Goal: Obtain resource: Obtain resource

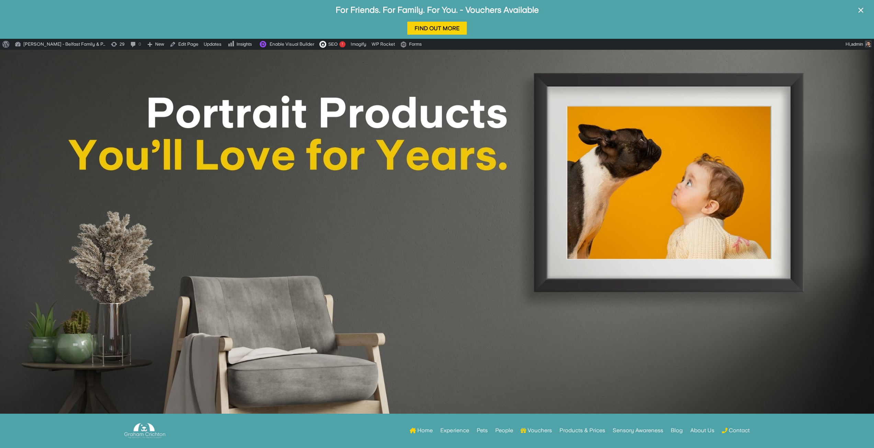
click at [163, 211] on div at bounding box center [437, 257] width 874 height 415
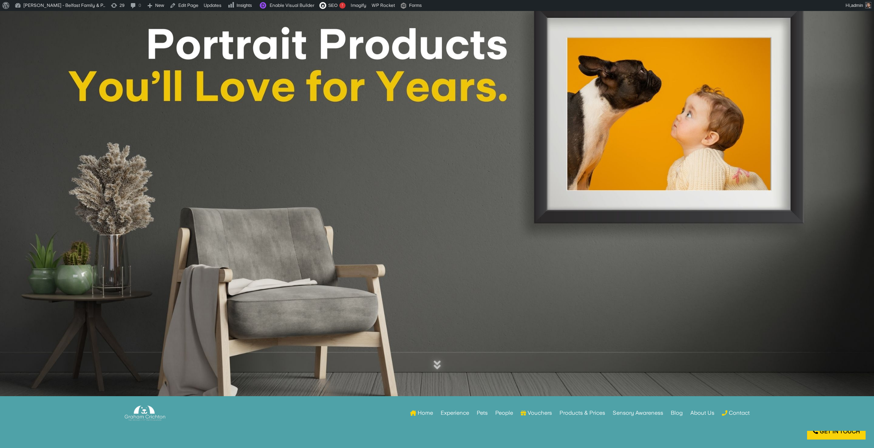
scroll to position [69, 0]
drag, startPoint x: 876, startPoint y: 0, endPoint x: 533, endPoint y: 195, distance: 393.9
click at [533, 195] on div at bounding box center [437, 188] width 874 height 415
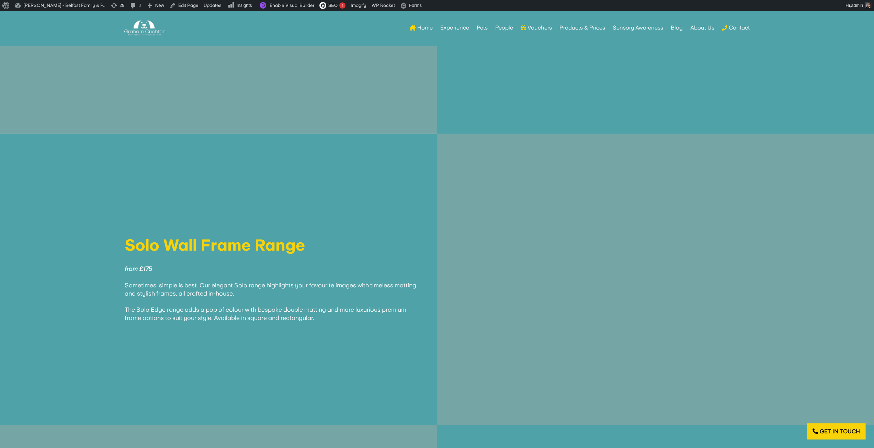
scroll to position [1787, 0]
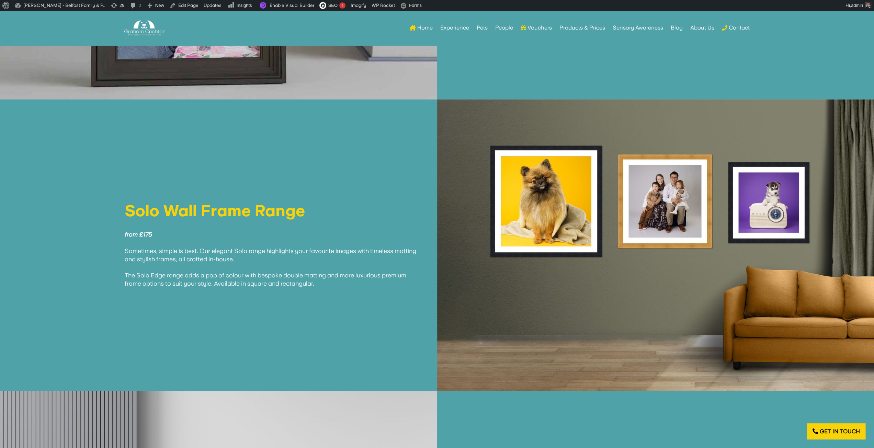
drag, startPoint x: 320, startPoint y: 277, endPoint x: 128, endPoint y: 210, distance: 203.3
click at [128, 210] on div "Solo Wall Frame Range from £175 Sometimes, simple is best. Our elegant Solo ran…" at bounding box center [272, 245] width 295 height 85
copy div "Solo Wall Frame Range from £175 Sometimes, simple is best. Our elegant Solo ran…"
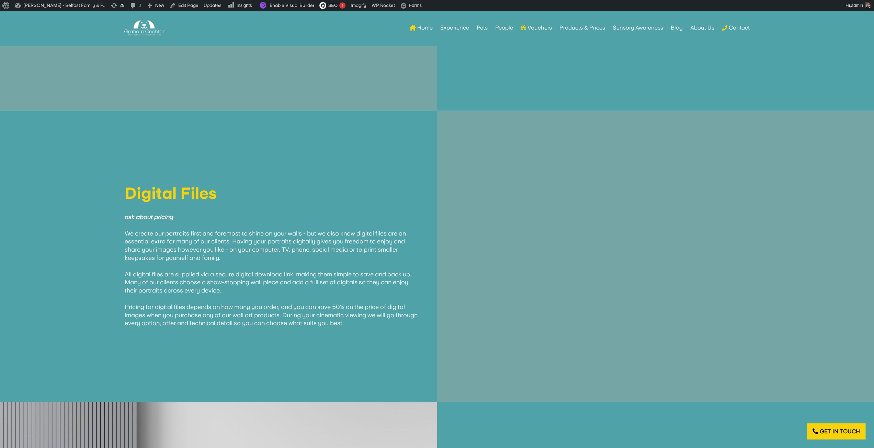
scroll to position [3539, 0]
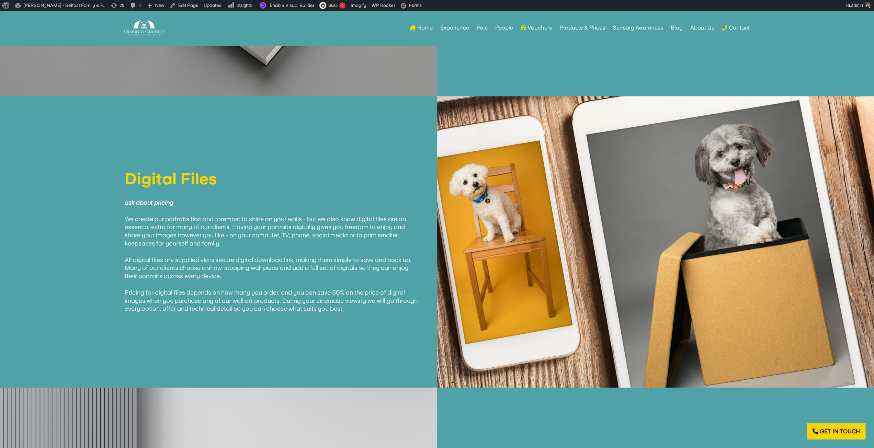
drag, startPoint x: 375, startPoint y: 302, endPoint x: 127, endPoint y: 175, distance: 278.1
click at [127, 175] on div "Digital Files ask about pricing We create our portraits first and foremost to s…" at bounding box center [272, 242] width 295 height 142
copy div "Digital Files ask about pricing We create our portraits first and foremost to s…"
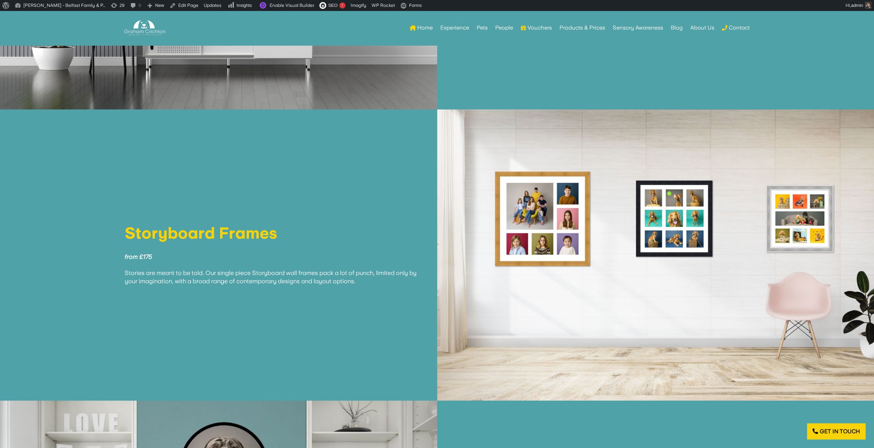
scroll to position [2371, 0]
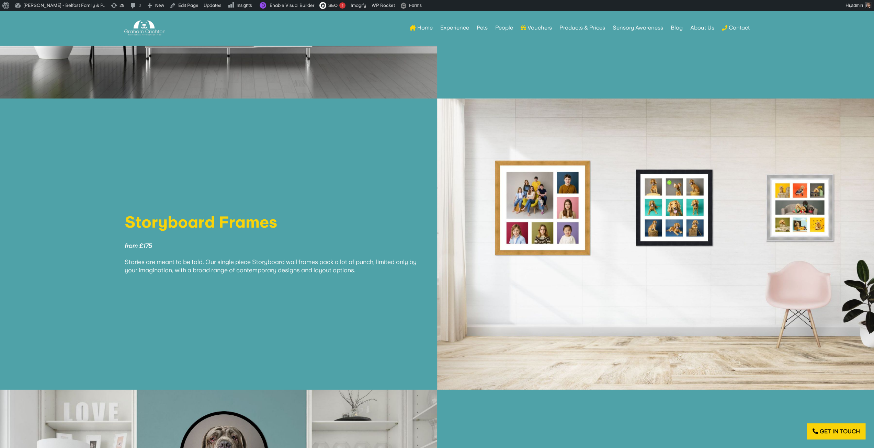
drag, startPoint x: 375, startPoint y: 263, endPoint x: 127, endPoint y: 219, distance: 251.7
click at [127, 219] on div "Storyboard Frames from £175 Stories are meant to be told. Our single piece Stor…" at bounding box center [272, 244] width 295 height 60
copy div "Storyboard Frames from £175 Stories are meant to be told. Our single piece Stor…"
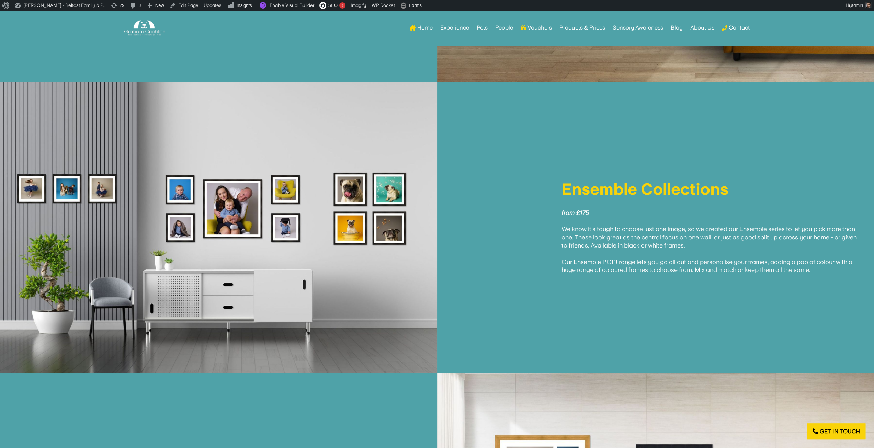
scroll to position [2061, 0]
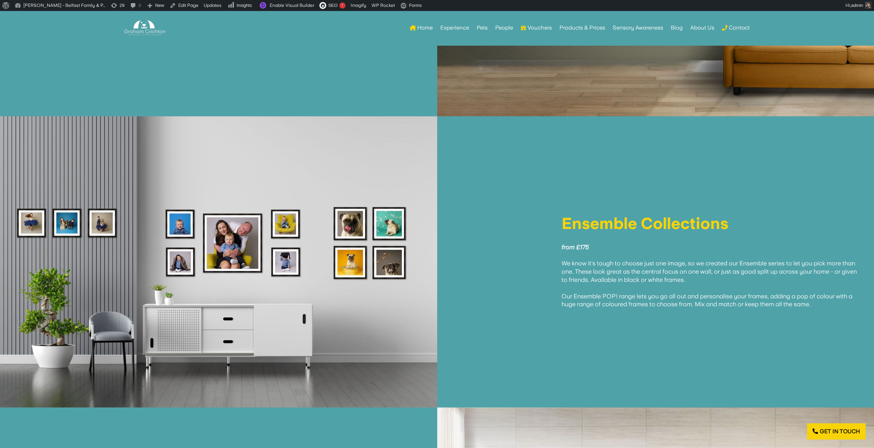
drag, startPoint x: 819, startPoint y: 296, endPoint x: 547, endPoint y: 221, distance: 281.8
click at [547, 221] on div "Ensemble Collections from £175 We know it's tough to choose just one image, so …" at bounding box center [656, 262] width 403 height 93
copy div "Ensemble Collections from £175 We know it's tough to choose just one image, so …"
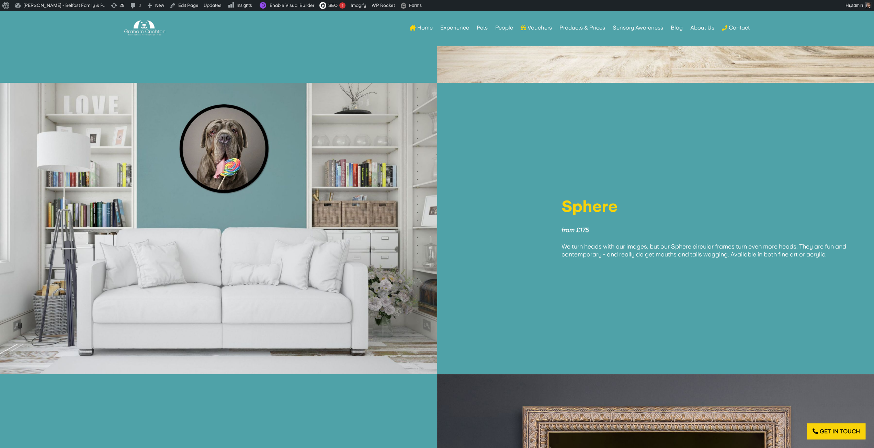
scroll to position [2680, 0]
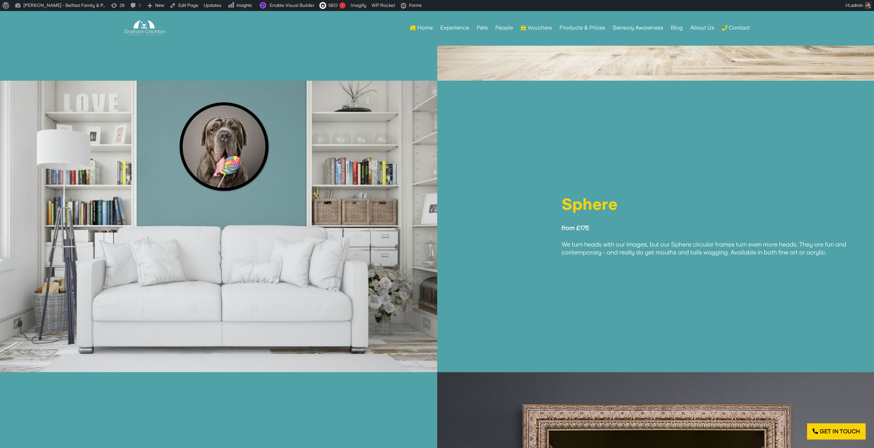
drag, startPoint x: 835, startPoint y: 244, endPoint x: 557, endPoint y: 198, distance: 282.1
click at [557, 198] on div "Sphere from £175 We turn heads with our images, but our Sphere circular frames …" at bounding box center [656, 227] width 403 height 60
copy div "Sphere from £175 We turn heads with our images, but our Sphere circular frames …"
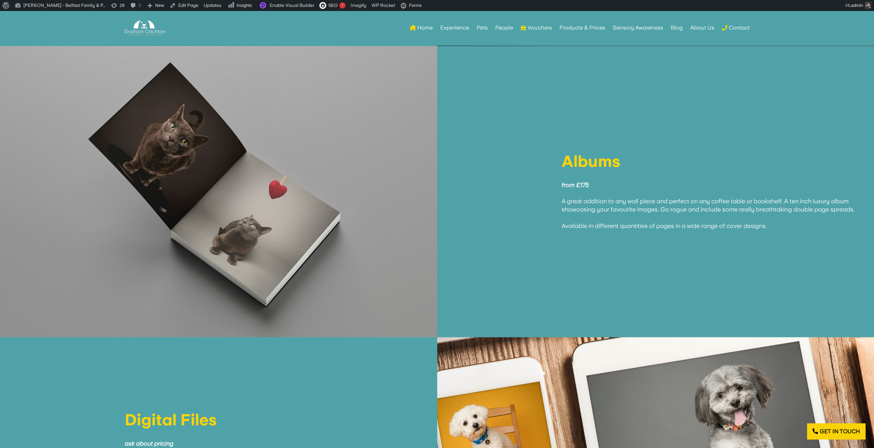
scroll to position [3298, 0]
drag, startPoint x: 776, startPoint y: 219, endPoint x: 538, endPoint y: 158, distance: 245.7
click at [538, 158] on div "Albums from £175 A great addition to any wall piece and perfect on any coffee t…" at bounding box center [656, 191] width 403 height 77
copy div "Albums from £175 A great addition to any wall piece and perfect on any coffee t…"
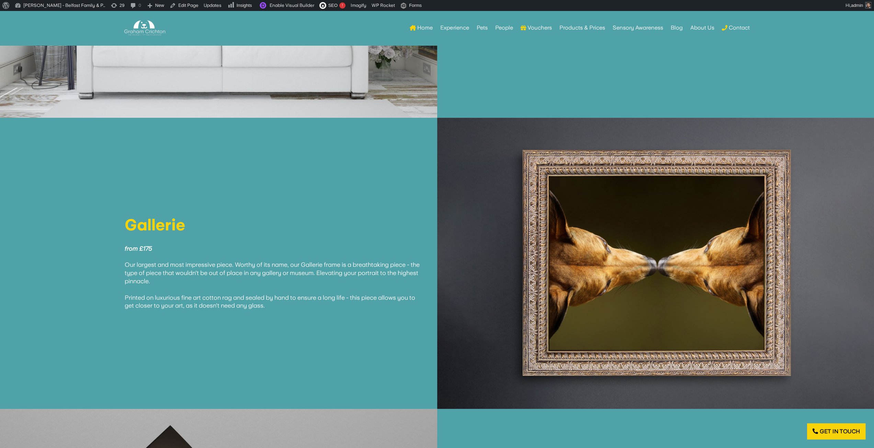
scroll to position [2920, 0]
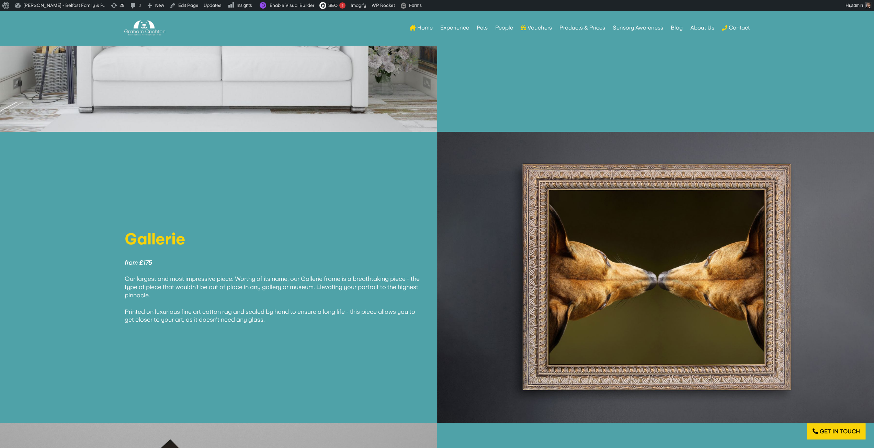
drag, startPoint x: 277, startPoint y: 312, endPoint x: 120, endPoint y: 237, distance: 174.3
click at [120, 237] on div "Gallerie from £175 Our largest and most impressive piece. Worthy of its name, o…" at bounding box center [218, 277] width 403 height 93
copy div "Gallerie from £175 Our largest and most impressive piece. Worthy of its name, o…"
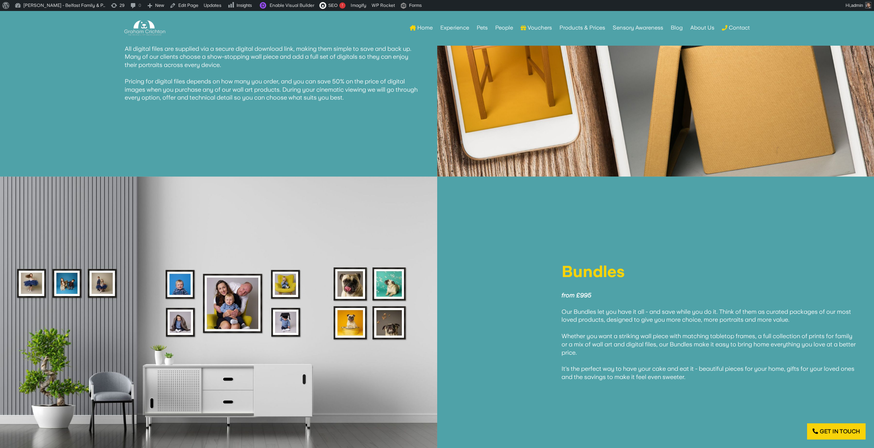
scroll to position [3848, 0]
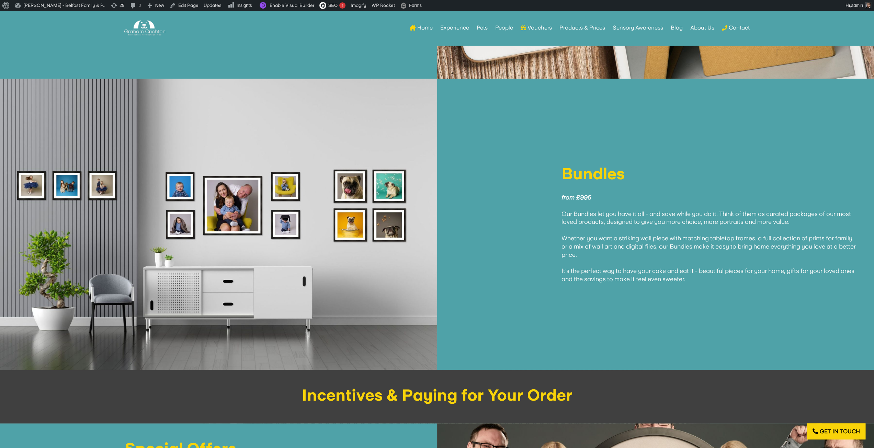
drag, startPoint x: 715, startPoint y: 270, endPoint x: 523, endPoint y: 174, distance: 215.4
click at [523, 174] on div "Bundles from £995 Our Bundles let you have it all - and save while you do it. T…" at bounding box center [656, 225] width 403 height 118
copy div "Bundles from £995 Our Bundles let you have it all - and save while you do it. T…"
click at [177, 7] on link "Edit Page" at bounding box center [184, 5] width 34 height 11
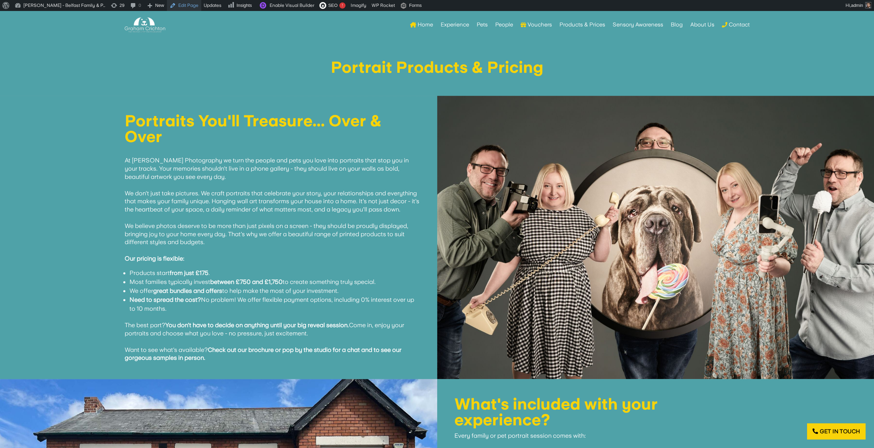
scroll to position [447, 0]
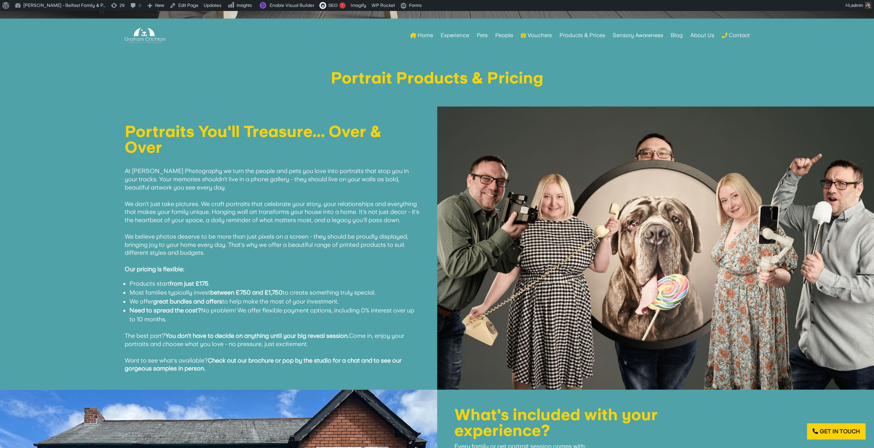
drag, startPoint x: 268, startPoint y: 208, endPoint x: 269, endPoint y: 204, distance: 3.8
click at [267, 207] on p "At Graham Crichton Photography we turn the people and pets you love into portra…" at bounding box center [272, 219] width 295 height 121
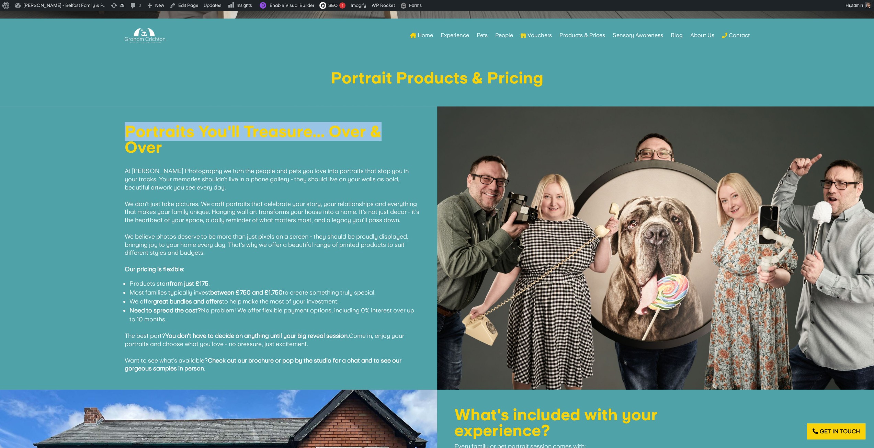
drag, startPoint x: 385, startPoint y: 133, endPoint x: 112, endPoint y: 141, distance: 272.6
click at [105, 137] on div "Portraits You'll Treasure... Over & Over At Graham Crichton Photography we turn…" at bounding box center [218, 248] width 403 height 249
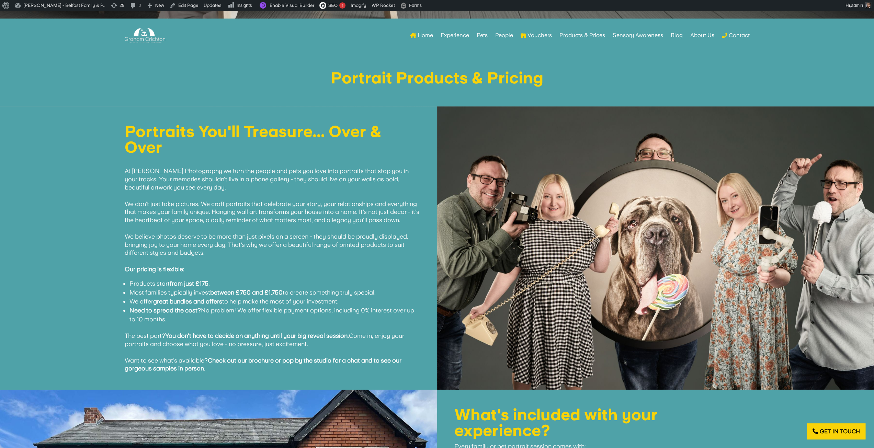
click at [153, 148] on h1 "Portraits You'll Treasure... Over & Over" at bounding box center [272, 141] width 295 height 35
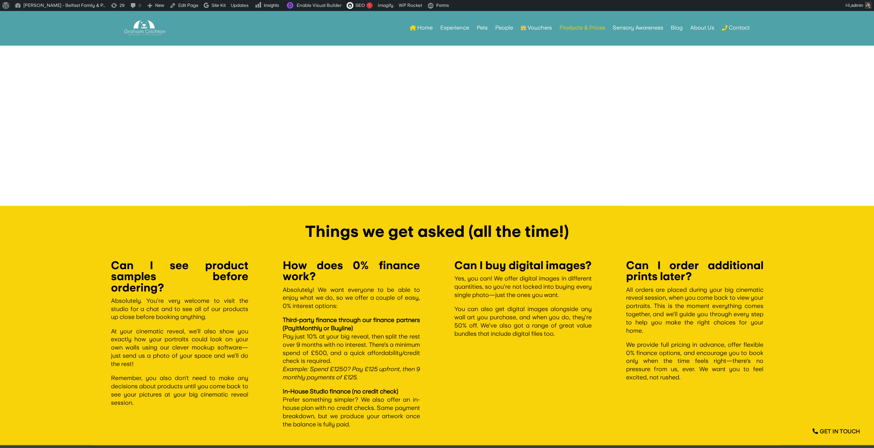
scroll to position [982, 0]
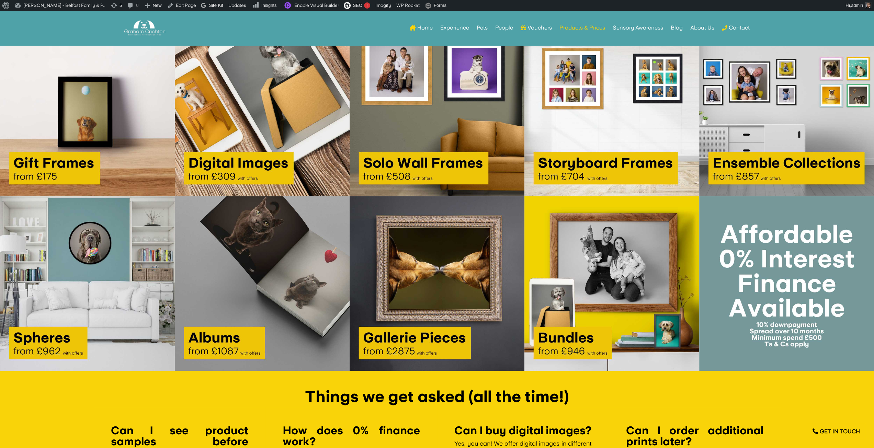
scroll to position [1047, 0]
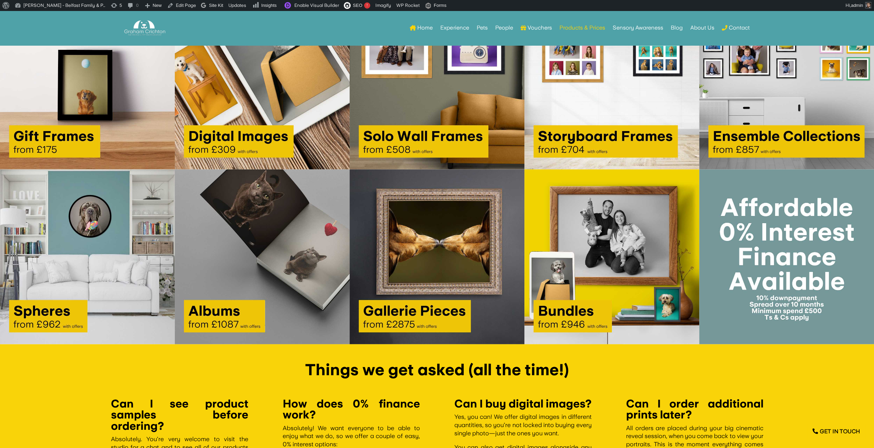
click at [386, 112] on img at bounding box center [437, 82] width 175 height 175
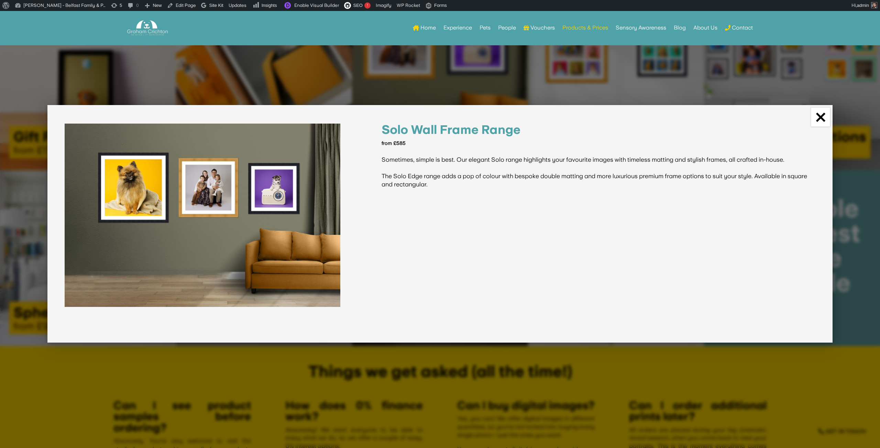
click at [823, 118] on link "×" at bounding box center [820, 117] width 19 height 19
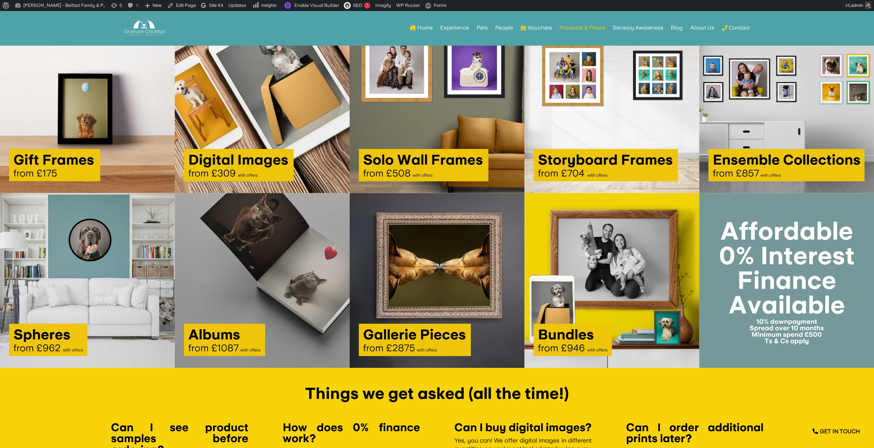
scroll to position [978, 0]
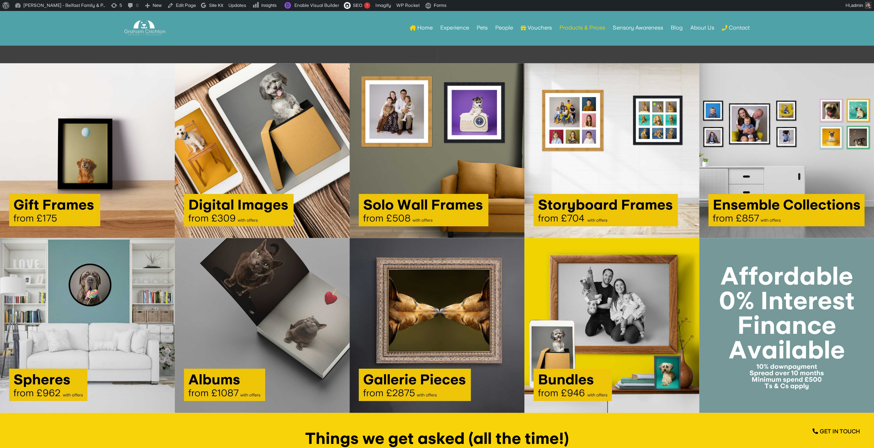
click at [77, 167] on img at bounding box center [87, 150] width 175 height 175
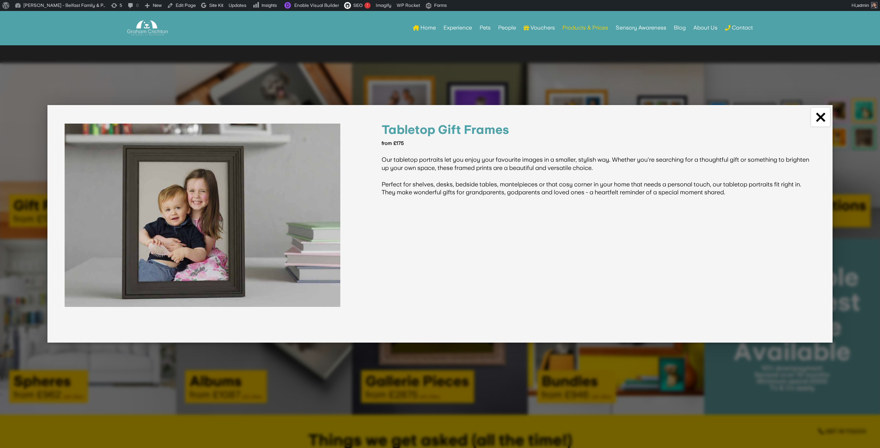
click at [821, 120] on link "×" at bounding box center [820, 117] width 19 height 19
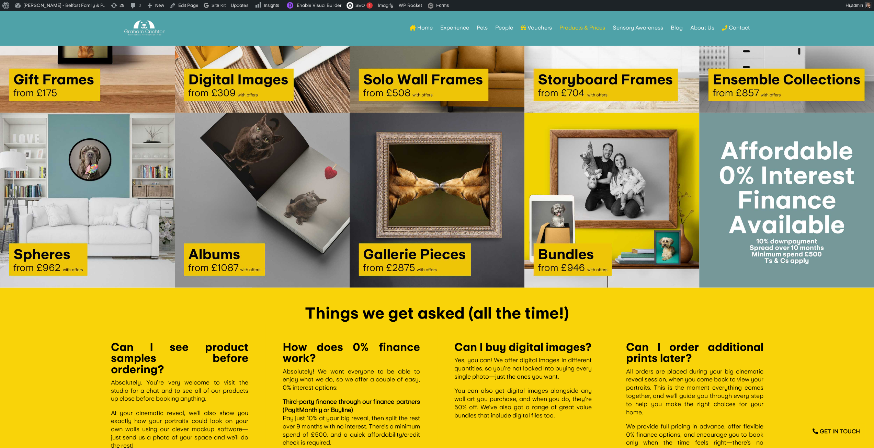
scroll to position [1039, 0]
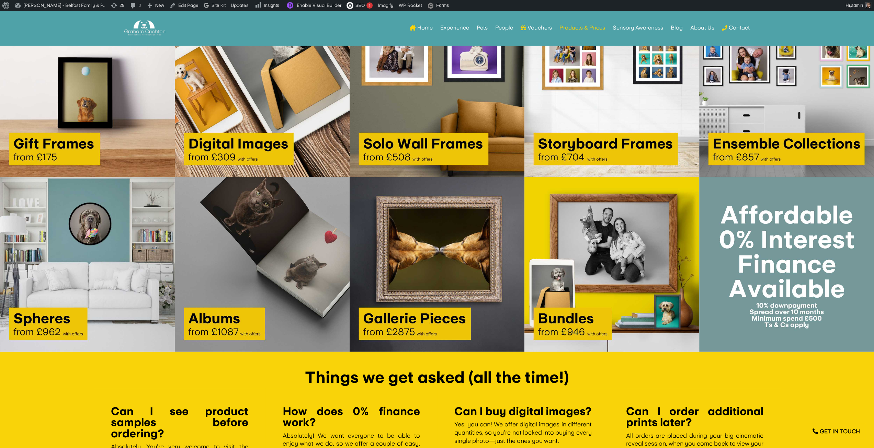
click at [293, 139] on img at bounding box center [262, 89] width 175 height 175
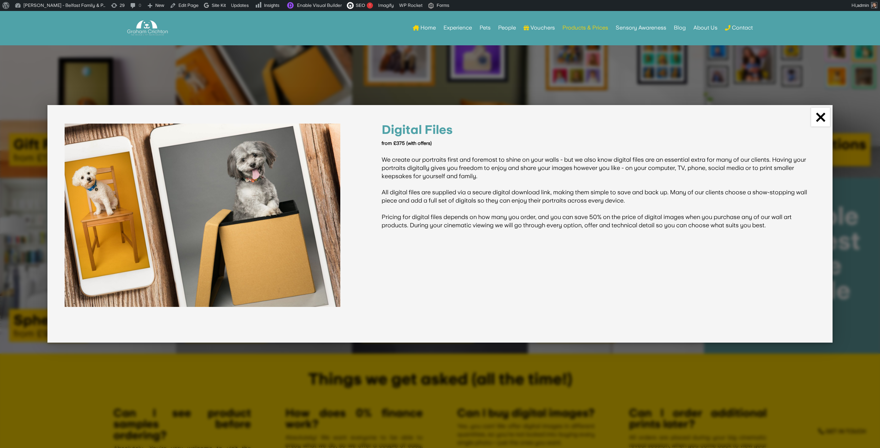
click at [819, 117] on link "×" at bounding box center [820, 117] width 19 height 19
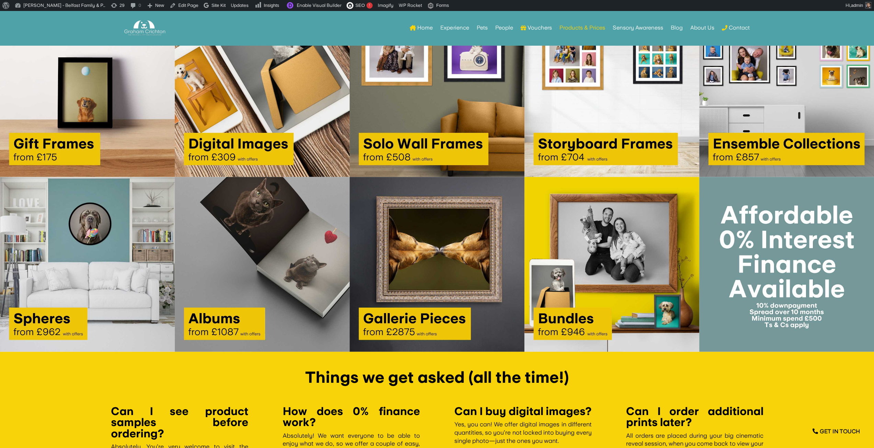
click at [45, 110] on img at bounding box center [87, 89] width 175 height 175
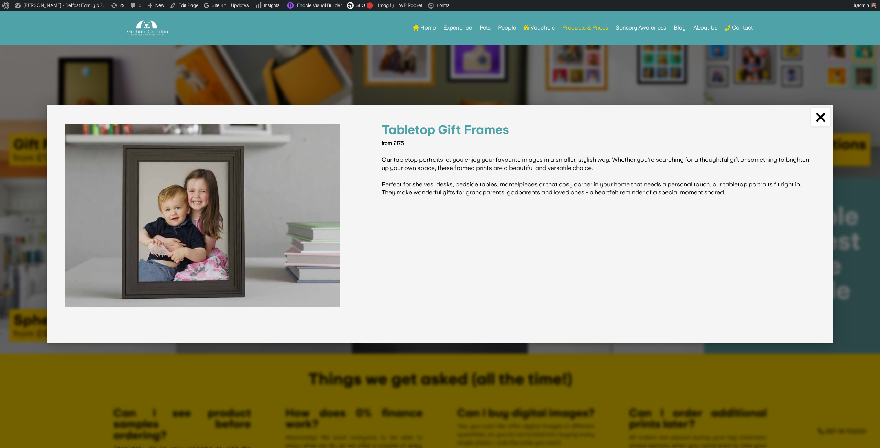
click at [822, 119] on link "×" at bounding box center [820, 117] width 19 height 19
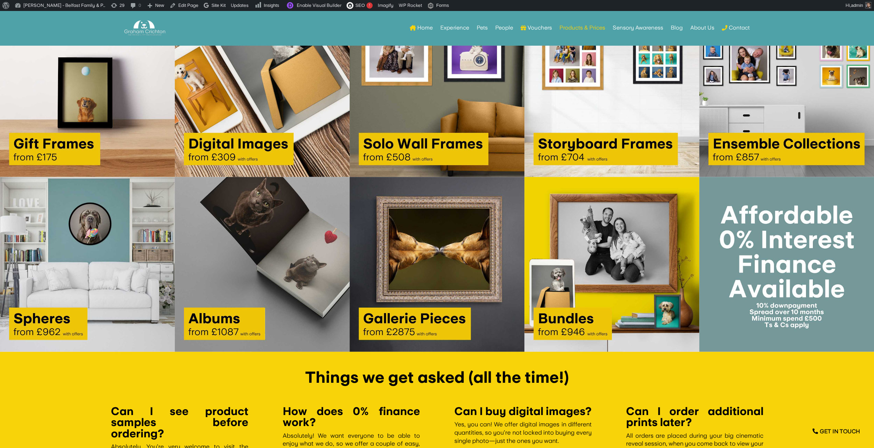
click at [230, 118] on img at bounding box center [262, 89] width 175 height 175
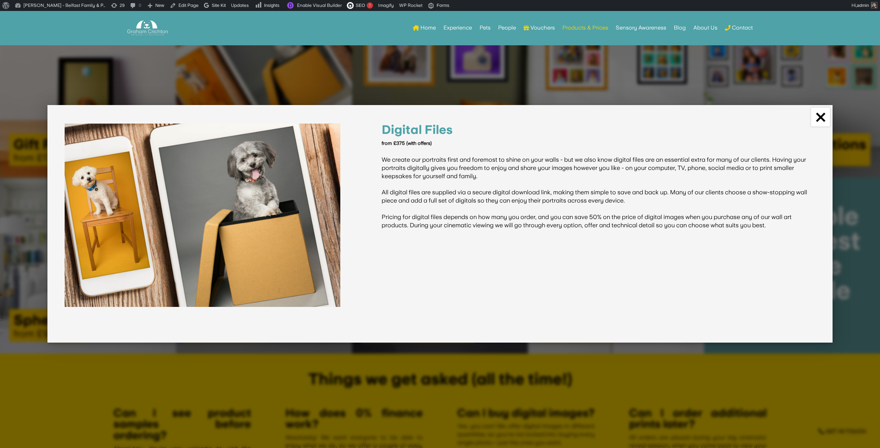
click at [816, 116] on link "×" at bounding box center [820, 117] width 19 height 19
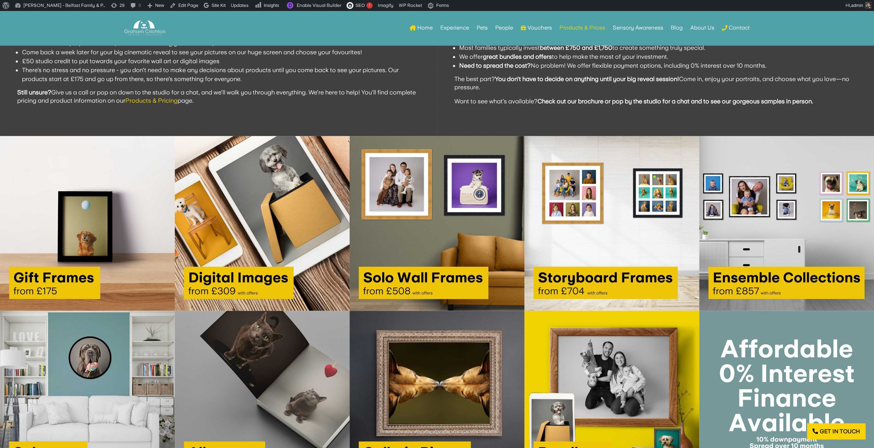
scroll to position [902, 0]
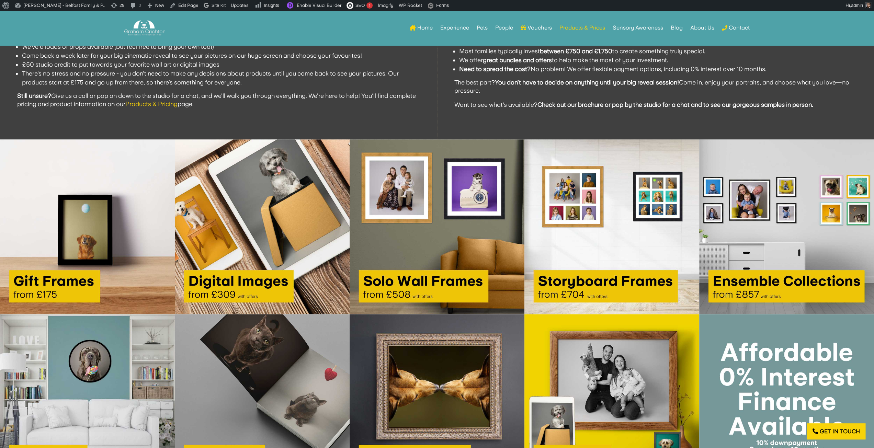
click at [432, 191] on img at bounding box center [437, 226] width 175 height 175
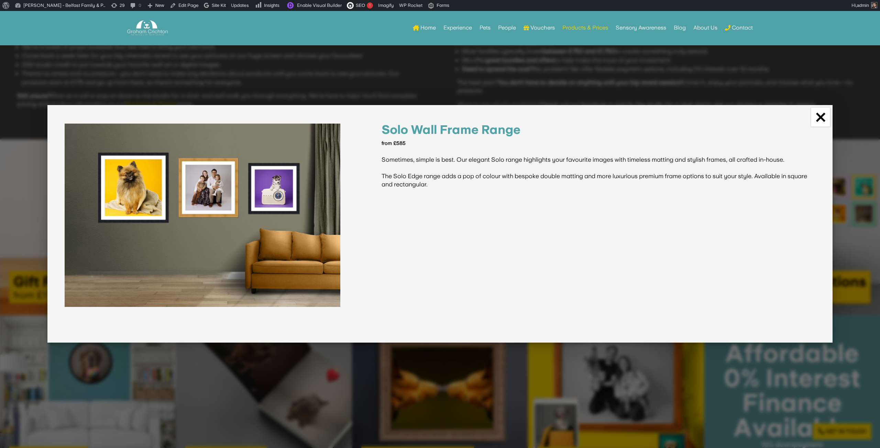
click at [824, 112] on link "×" at bounding box center [820, 117] width 19 height 19
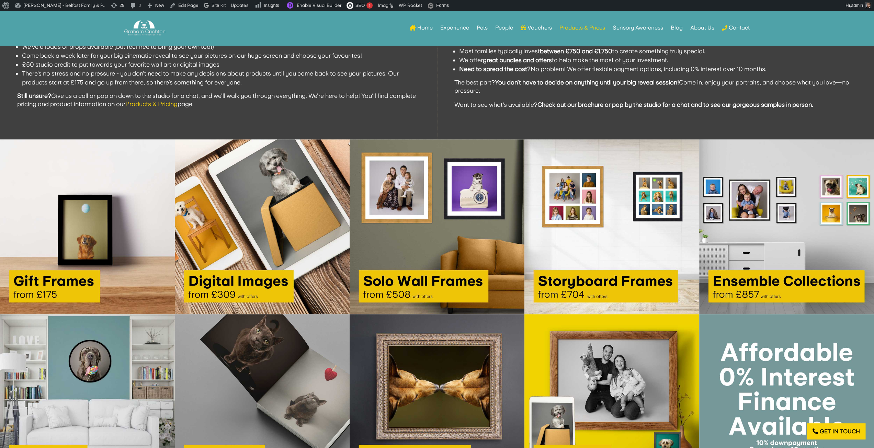
click at [250, 208] on img at bounding box center [262, 226] width 175 height 175
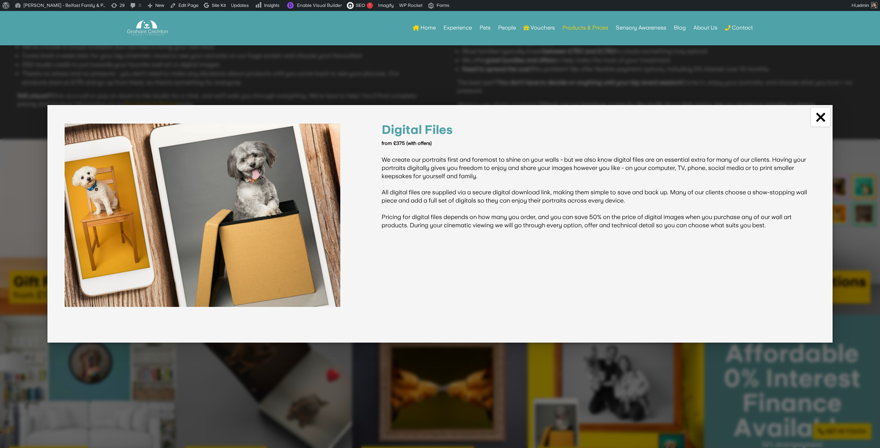
click at [819, 115] on link "×" at bounding box center [820, 117] width 19 height 19
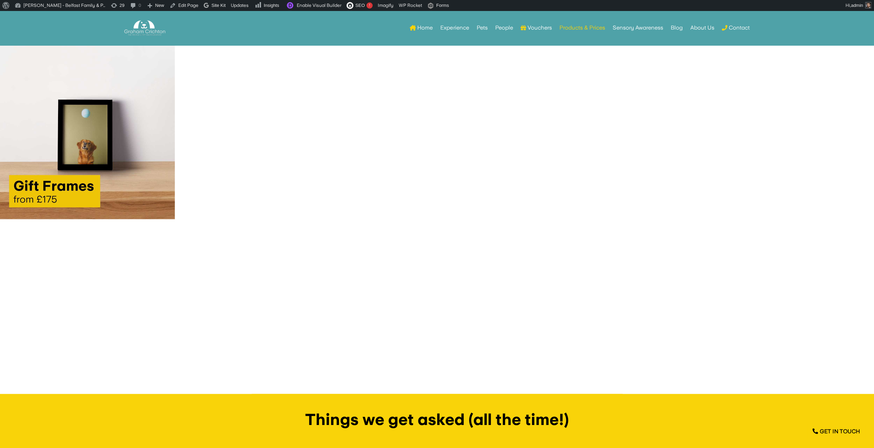
scroll to position [997, 0]
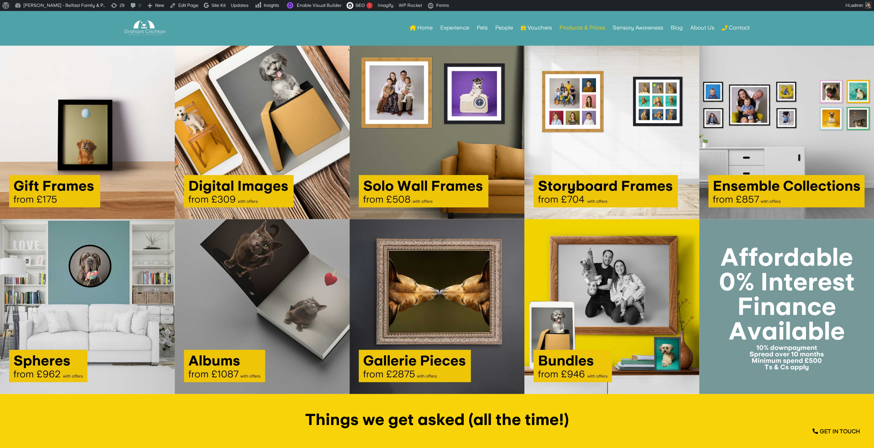
click at [614, 157] on img at bounding box center [612, 131] width 175 height 175
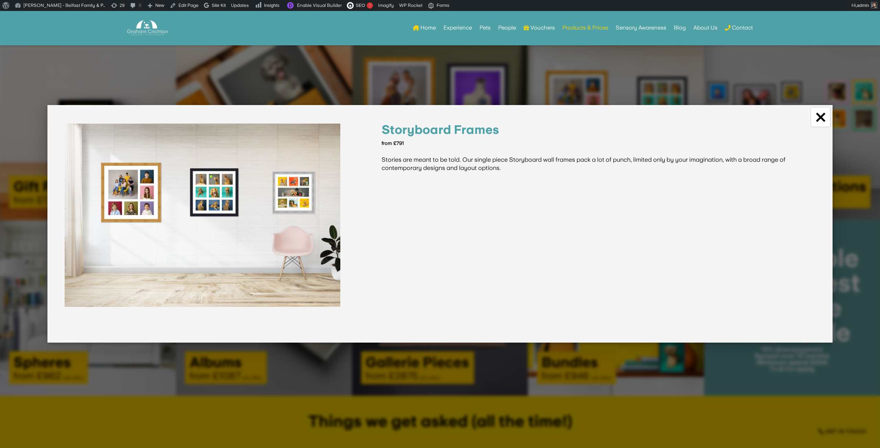
click at [820, 122] on link "×" at bounding box center [820, 117] width 19 height 19
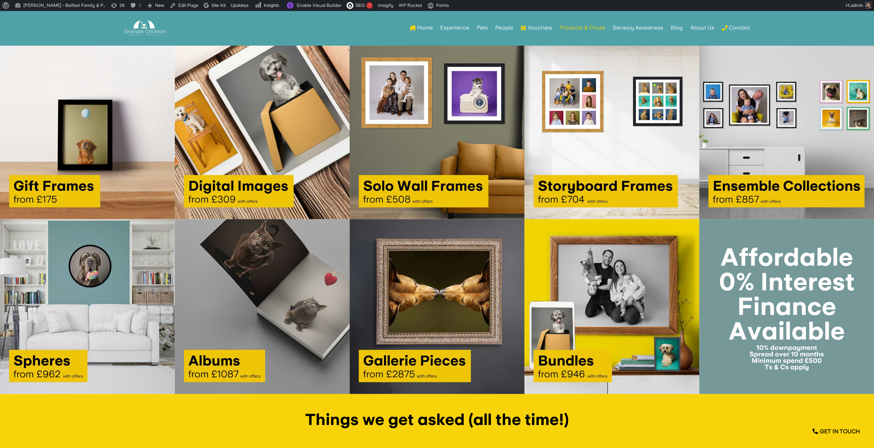
click at [765, 166] on img at bounding box center [787, 131] width 175 height 175
click at [772, 138] on img at bounding box center [787, 131] width 175 height 175
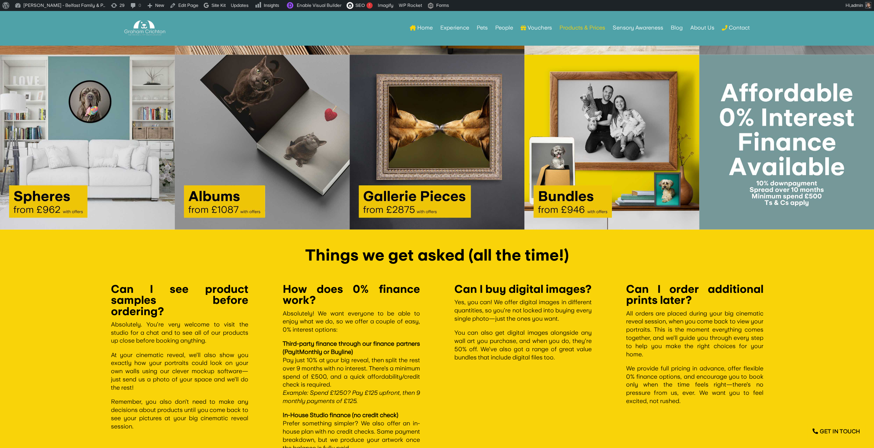
scroll to position [1161, 0]
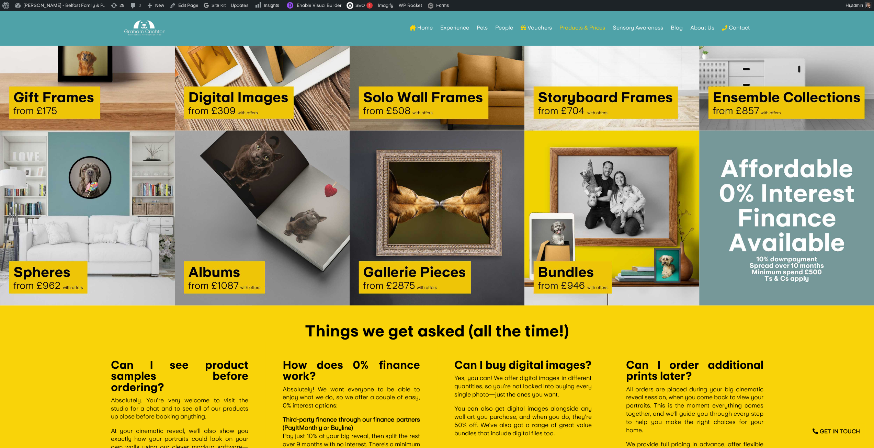
scroll to position [1085, 0]
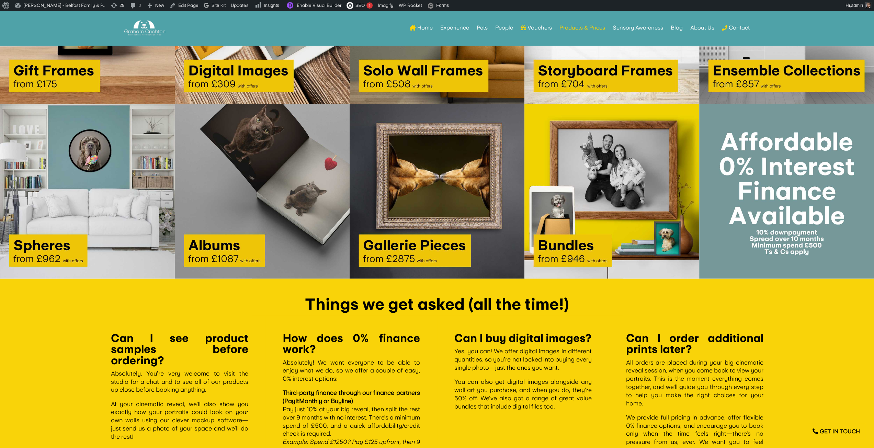
click at [771, 89] on img at bounding box center [787, 16] width 175 height 175
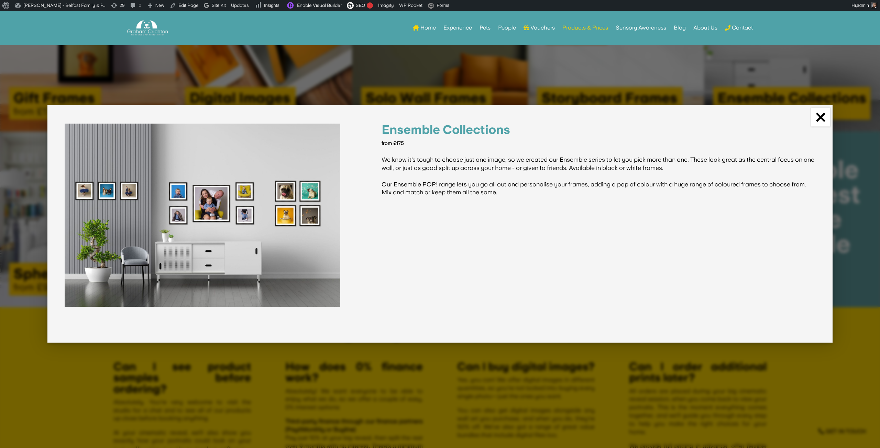
click at [820, 116] on link "×" at bounding box center [820, 117] width 19 height 19
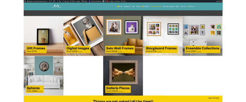
scroll to position [968, 0]
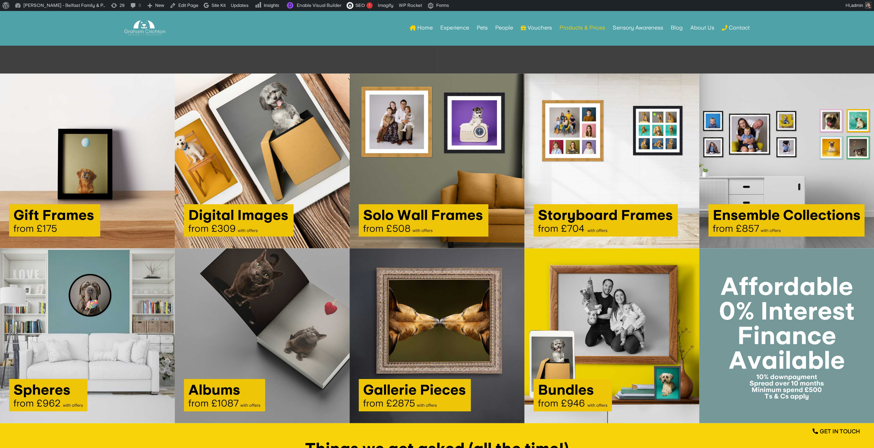
click at [796, 180] on img at bounding box center [787, 161] width 175 height 175
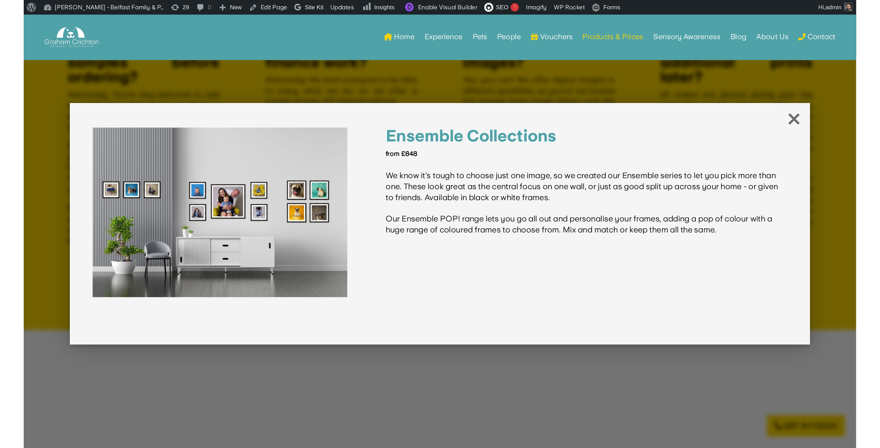
scroll to position [1416, 0]
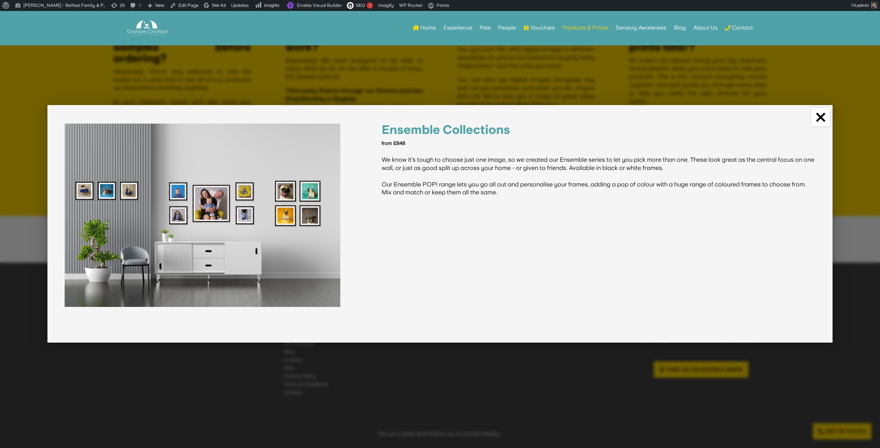
click at [818, 111] on link "×" at bounding box center [820, 117] width 19 height 19
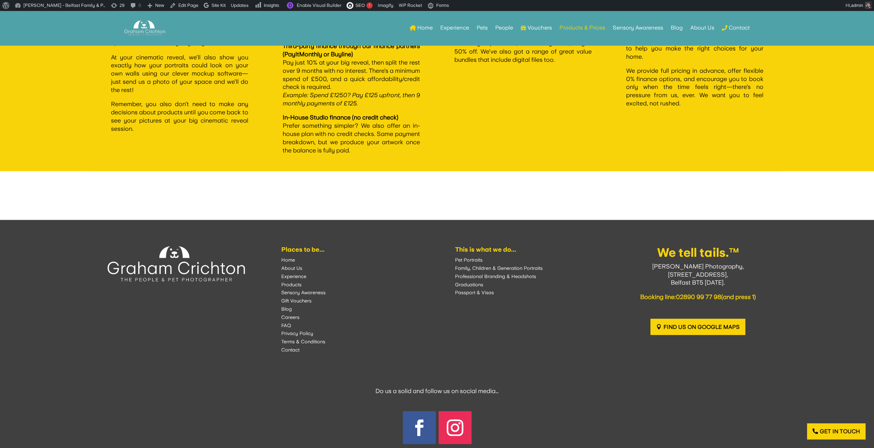
scroll to position [1312, 0]
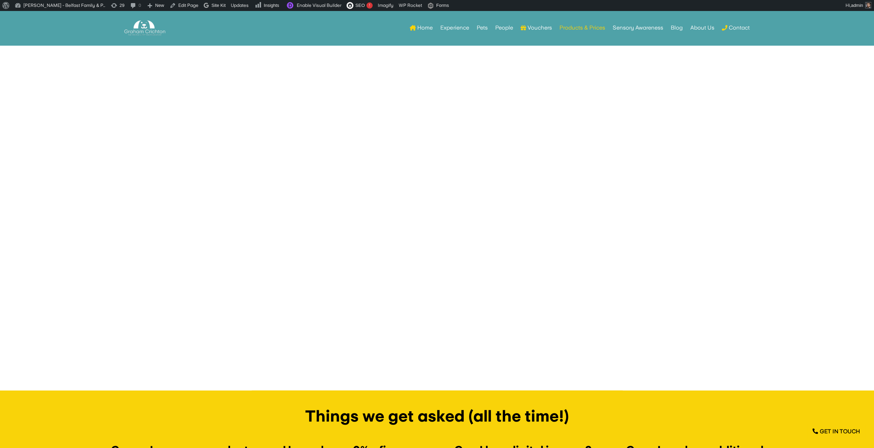
scroll to position [989, 0]
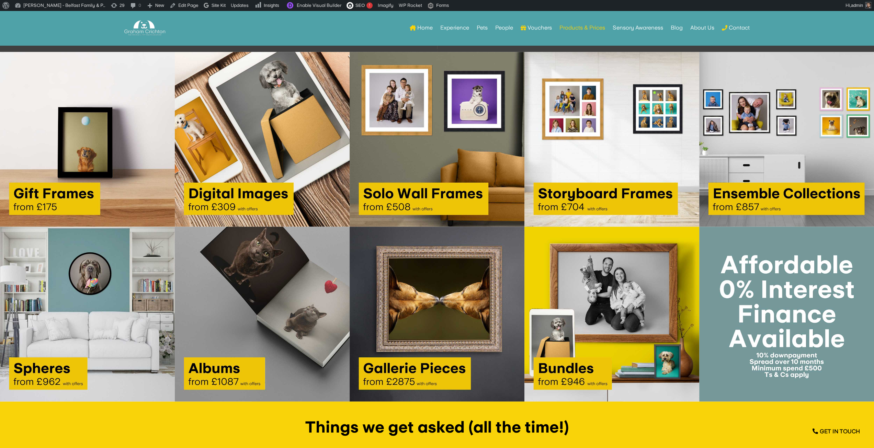
click at [749, 149] on img at bounding box center [787, 139] width 175 height 175
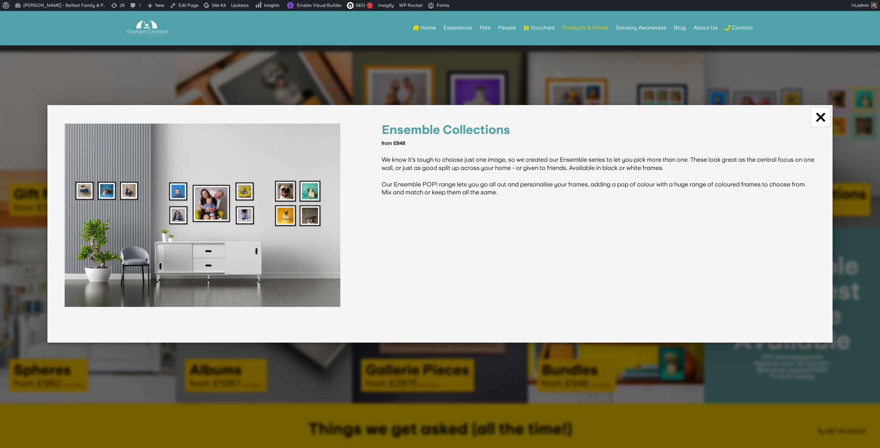
click at [821, 118] on link "×" at bounding box center [820, 117] width 19 height 19
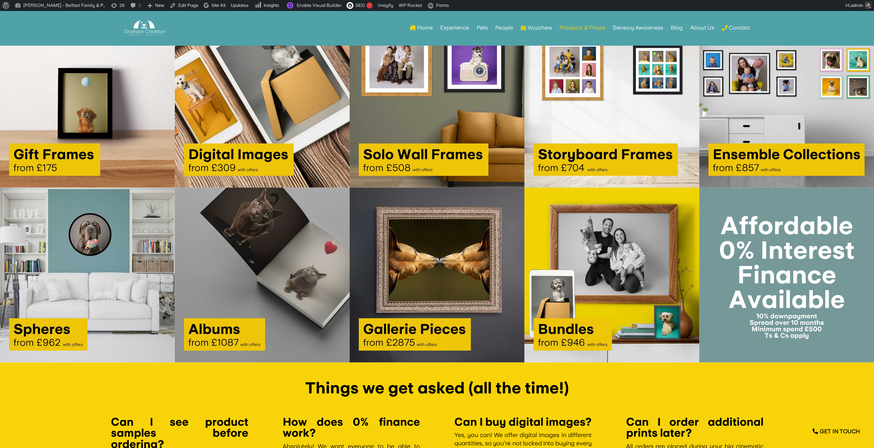
scroll to position [1024, 0]
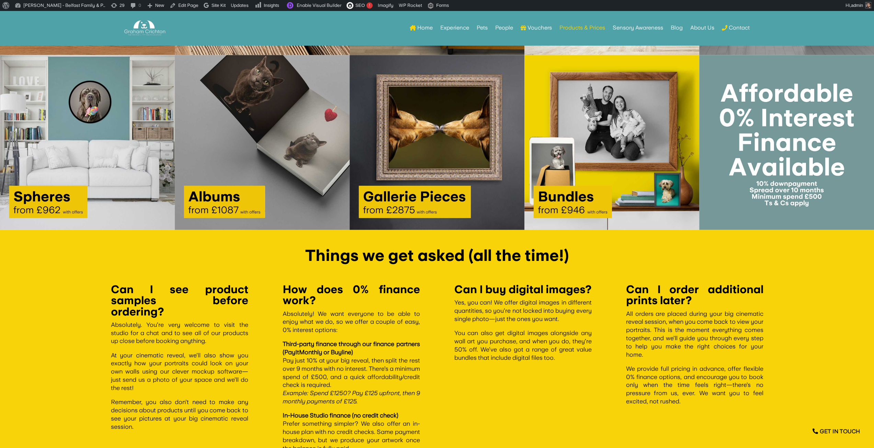
scroll to position [1188, 0]
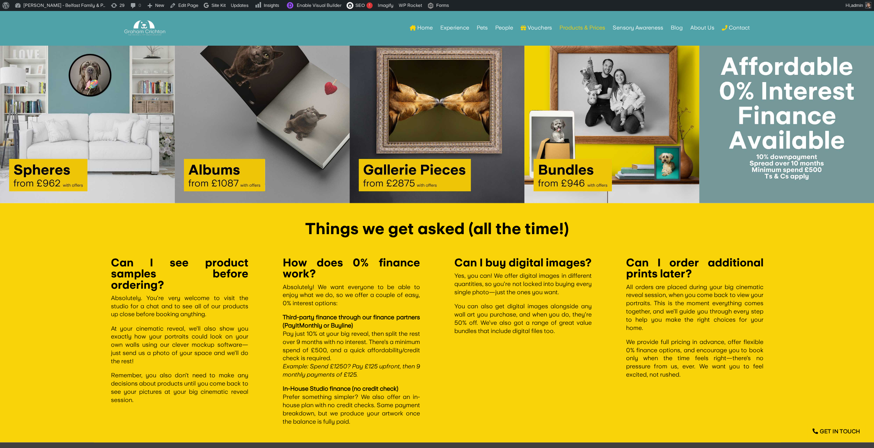
click at [60, 111] on img at bounding box center [87, 115] width 175 height 175
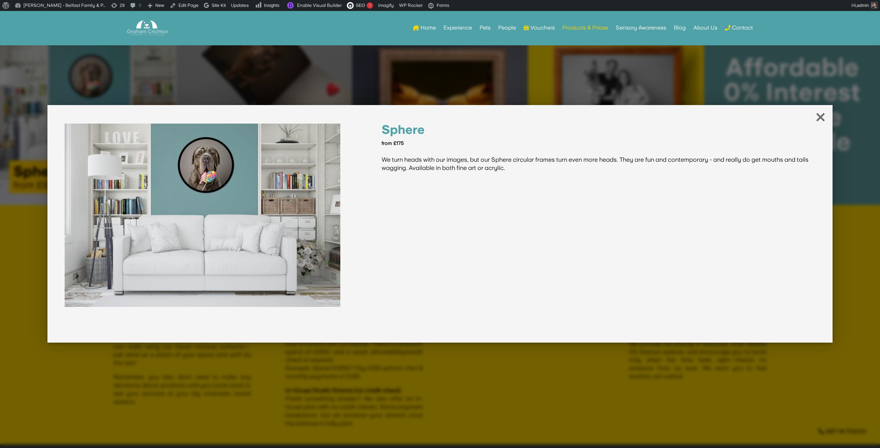
click at [65, 87] on div at bounding box center [440, 224] width 880 height 448
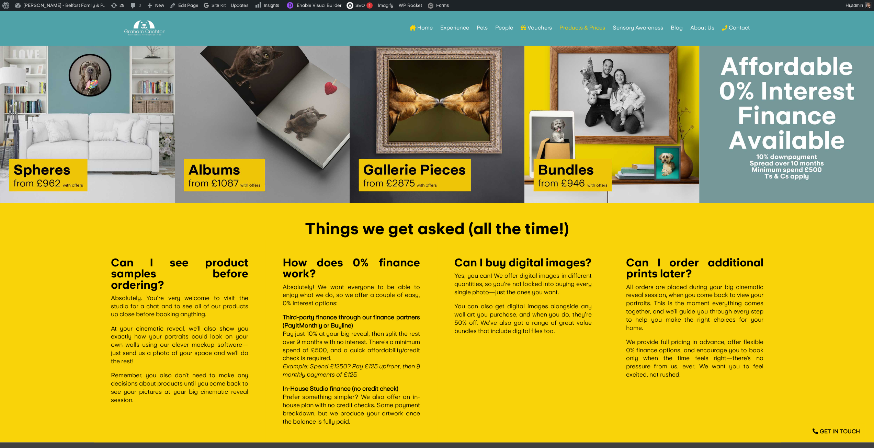
click at [212, 115] on img at bounding box center [262, 115] width 175 height 175
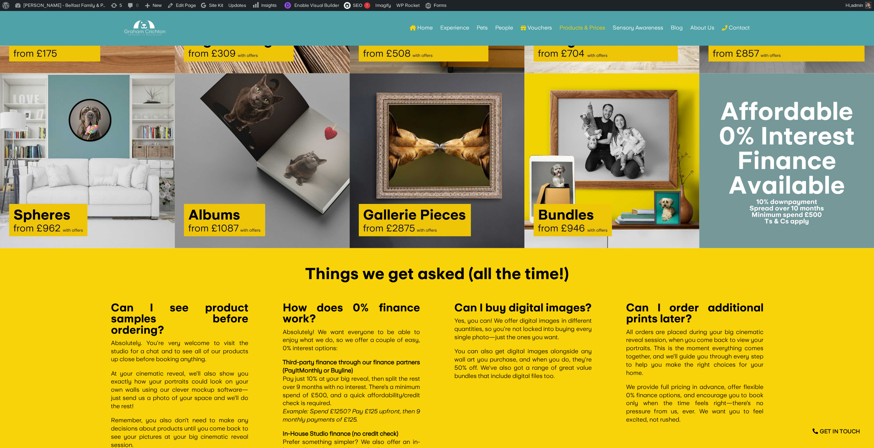
scroll to position [1112, 0]
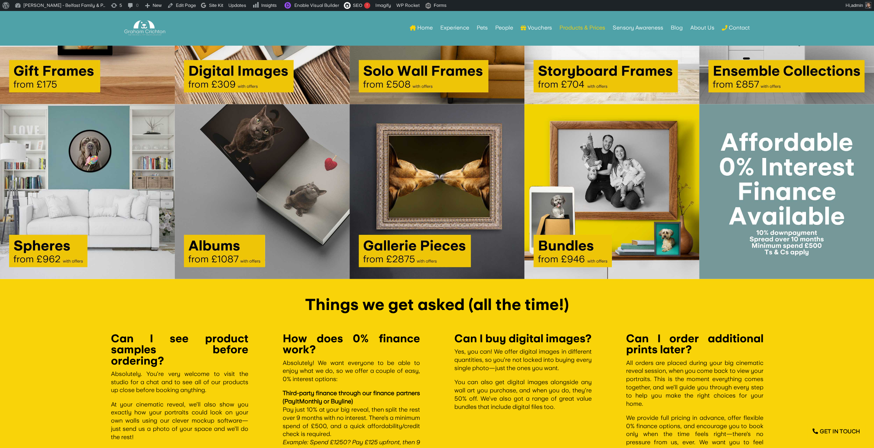
click at [283, 208] on img at bounding box center [262, 191] width 175 height 175
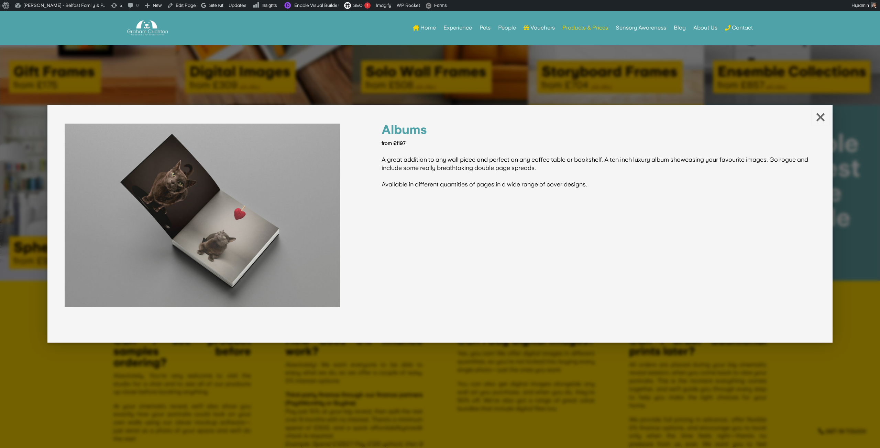
drag, startPoint x: 373, startPoint y: 392, endPoint x: 366, endPoint y: 310, distance: 82.8
click at [373, 392] on div at bounding box center [440, 224] width 880 height 448
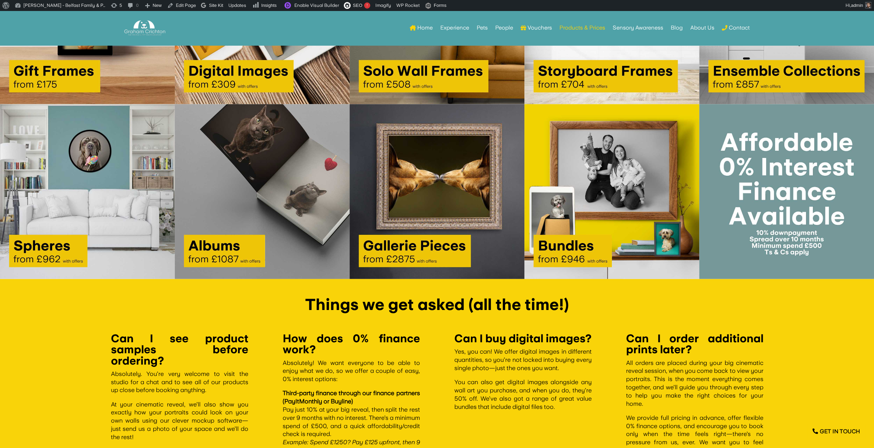
click at [447, 189] on img at bounding box center [437, 191] width 175 height 175
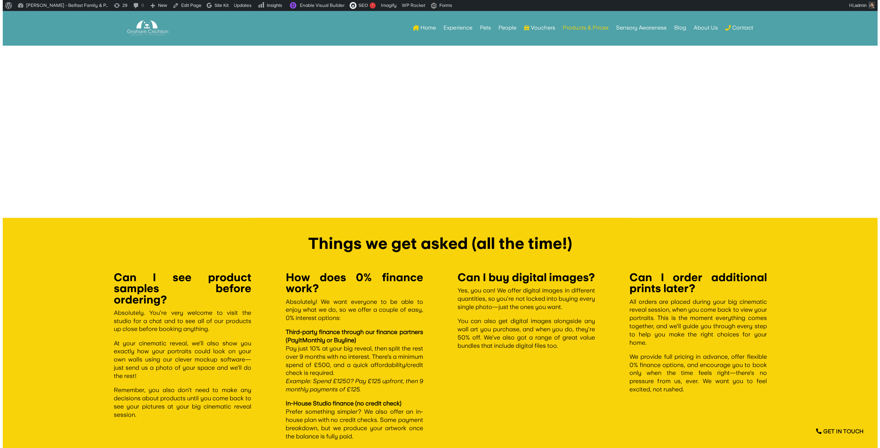
scroll to position [1146, 0]
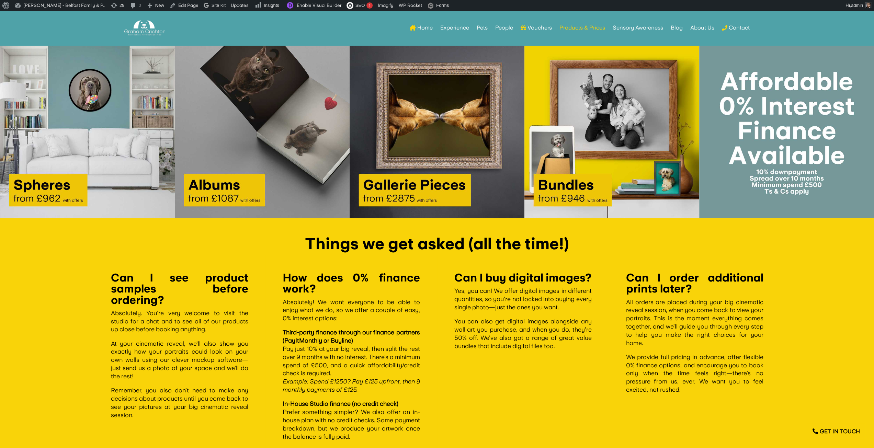
click at [385, 185] on img at bounding box center [437, 130] width 175 height 175
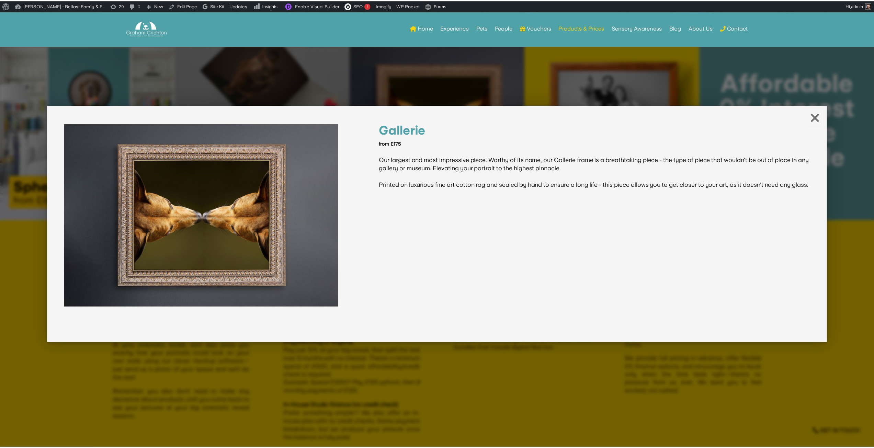
scroll to position [1173, 0]
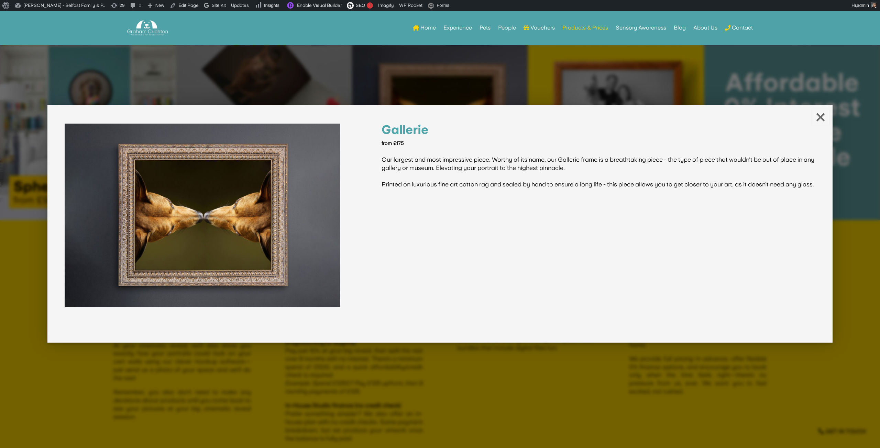
click at [339, 80] on div at bounding box center [440, 224] width 880 height 448
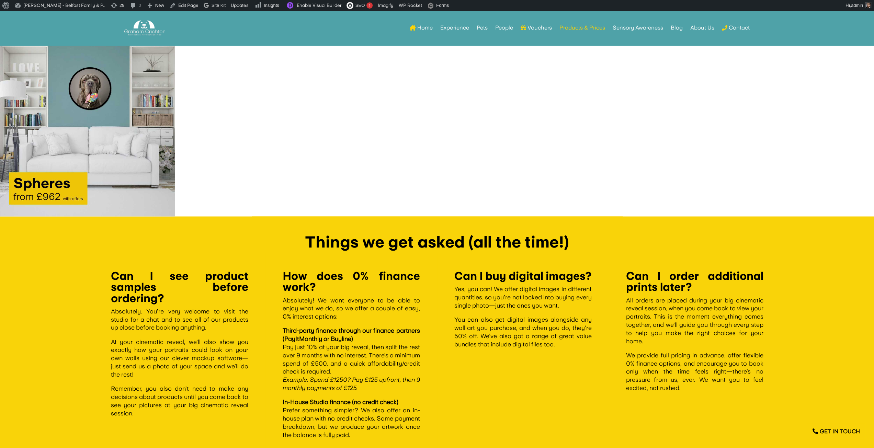
scroll to position [1131, 0]
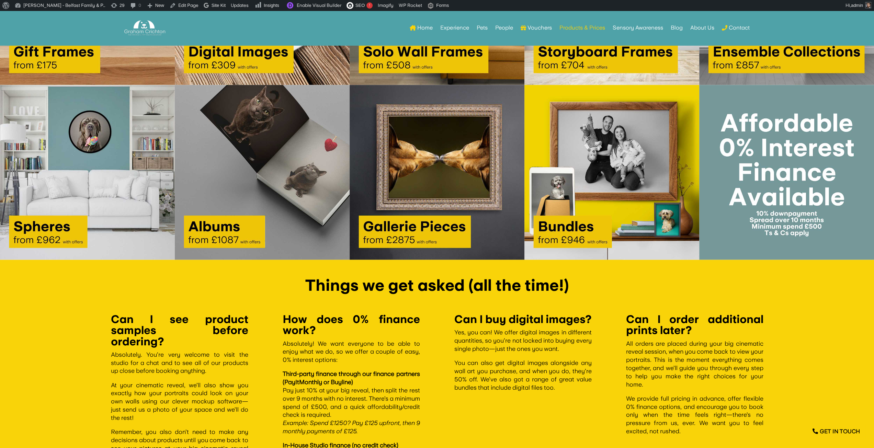
click at [563, 159] on img at bounding box center [612, 172] width 175 height 175
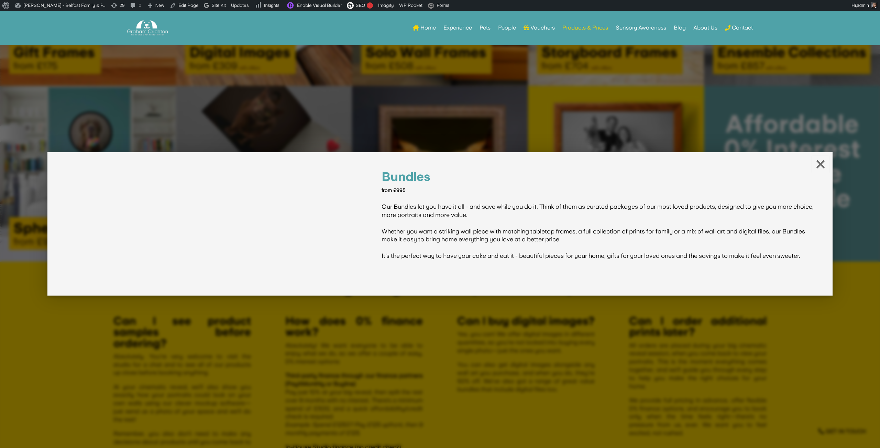
click at [476, 122] on div at bounding box center [440, 224] width 880 height 448
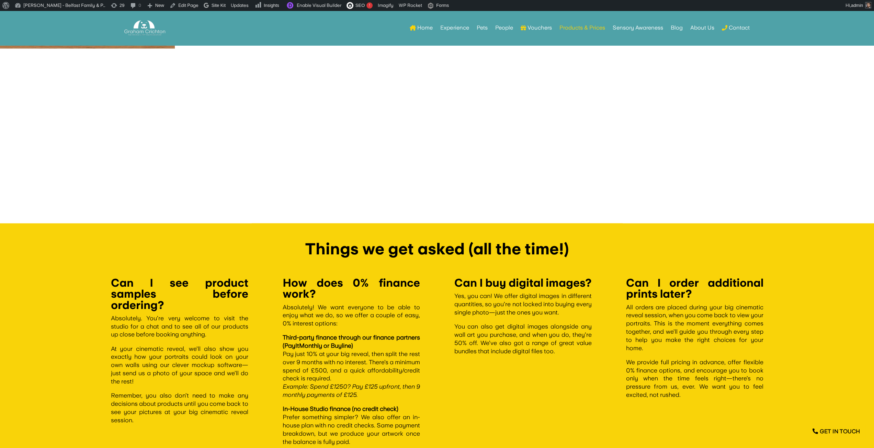
scroll to position [1194, 0]
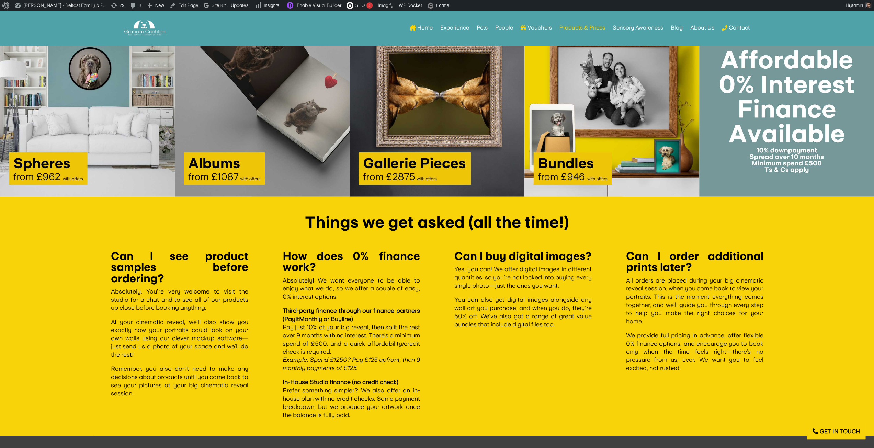
click at [568, 97] on img at bounding box center [612, 109] width 175 height 175
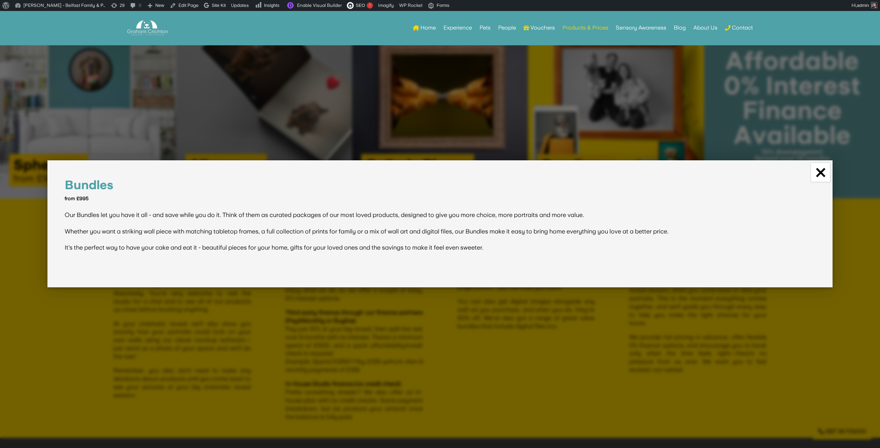
click at [822, 174] on link "×" at bounding box center [820, 172] width 19 height 19
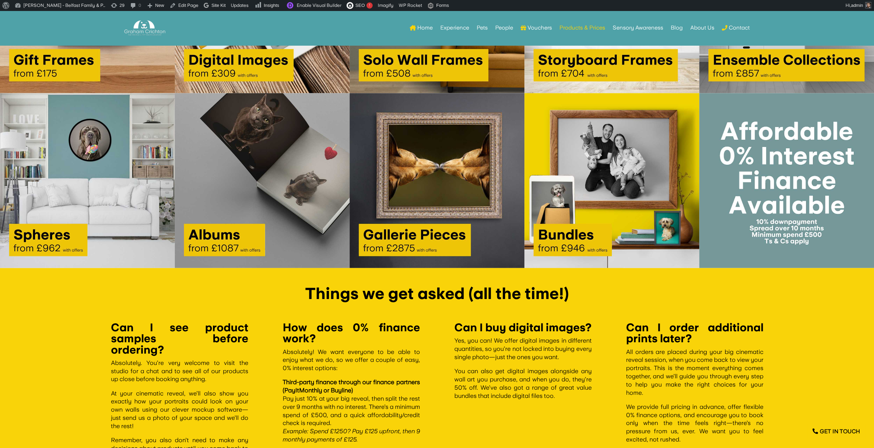
scroll to position [1091, 0]
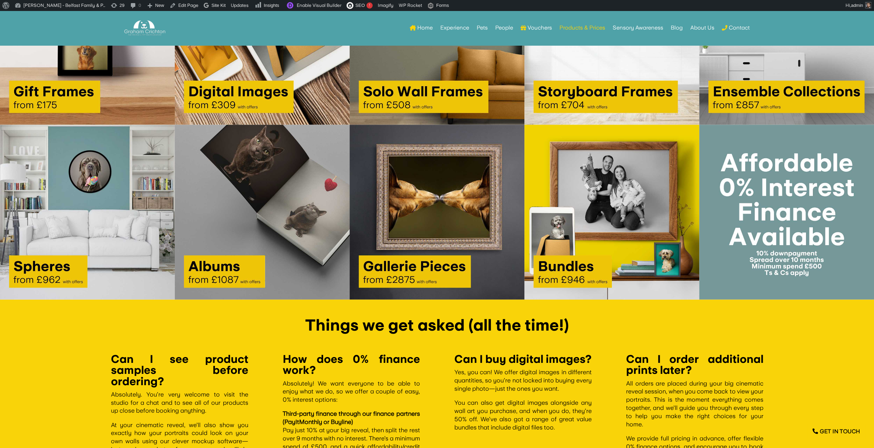
click at [632, 218] on img at bounding box center [612, 212] width 175 height 175
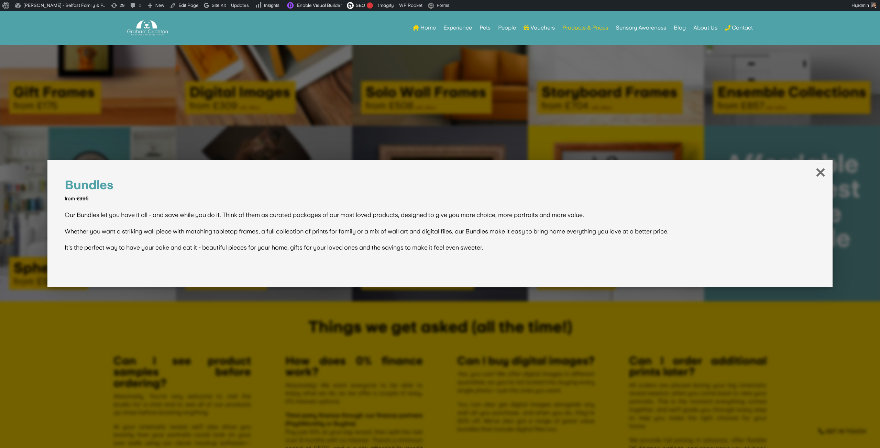
click at [272, 130] on div at bounding box center [440, 224] width 880 height 448
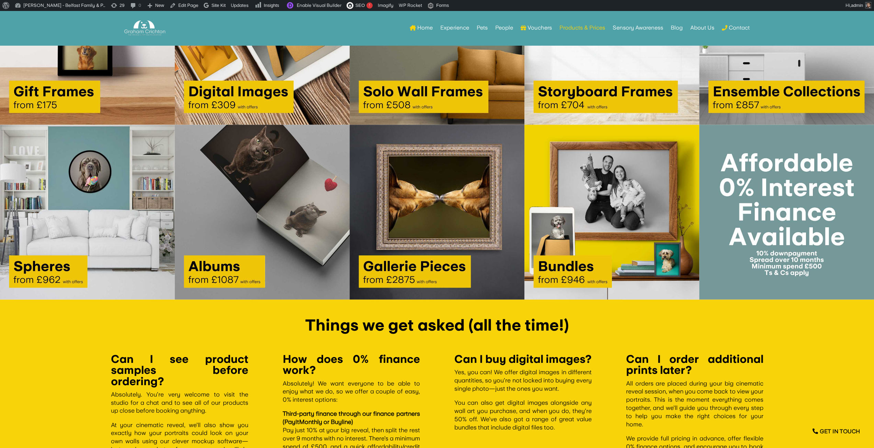
click at [750, 194] on img at bounding box center [787, 212] width 175 height 175
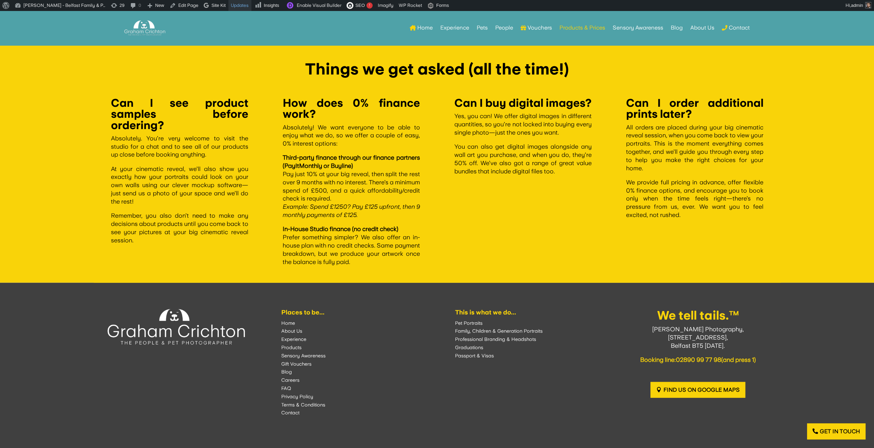
scroll to position [1332, 0]
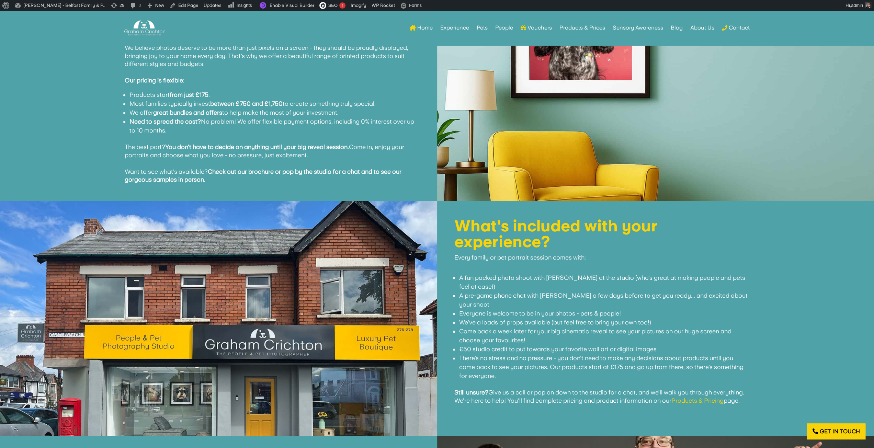
scroll to position [691, 0]
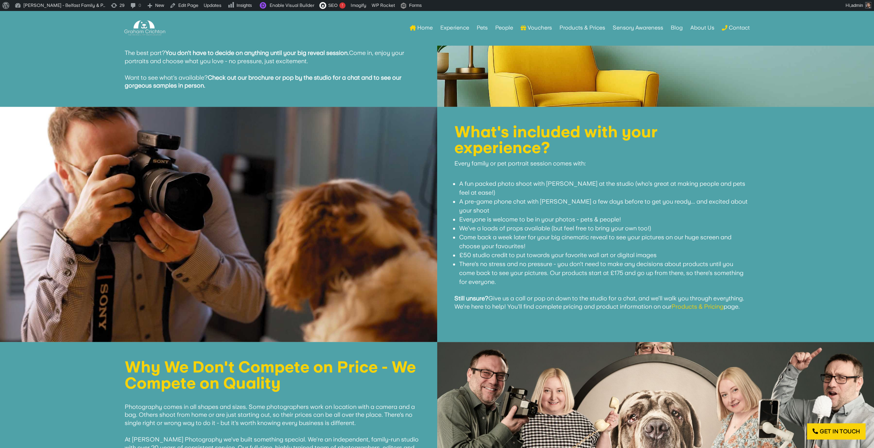
scroll to position [970, 0]
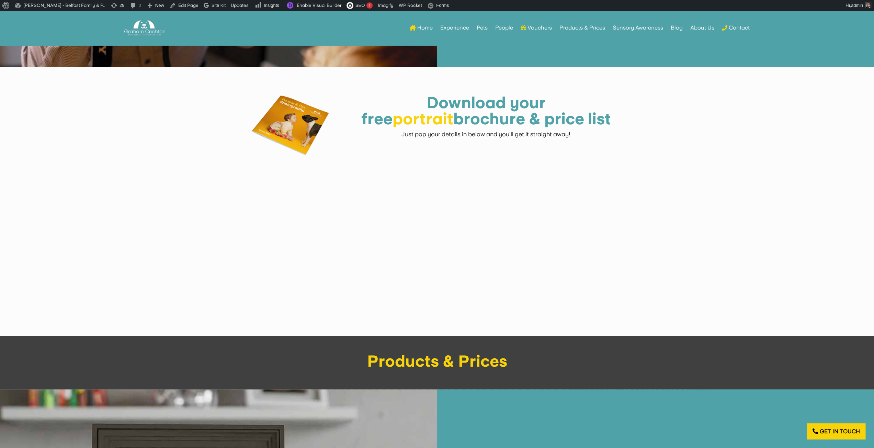
scroll to position [1009, 0]
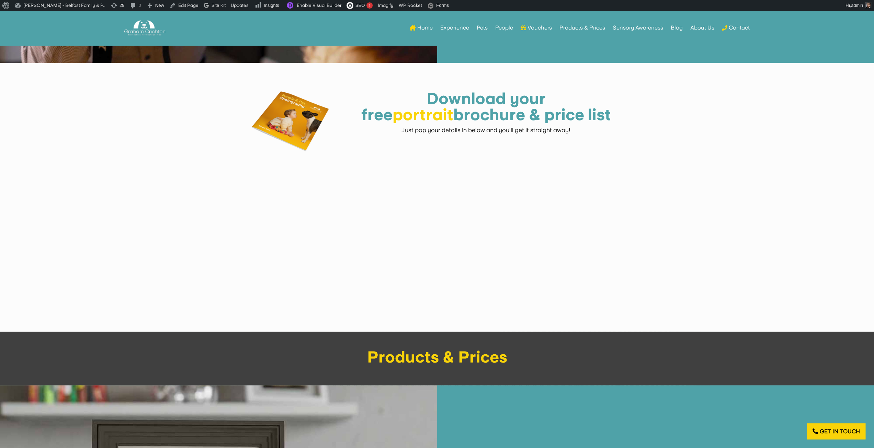
click at [469, 126] on p "Just pop your details in below and you'll get it straight away!" at bounding box center [485, 130] width 273 height 8
click at [452, 123] on h1 "Download your free portrait brochure & price list" at bounding box center [485, 108] width 273 height 35
click at [450, 135] on div "Download your free portrait brochure & price list Just pop your details in belo…" at bounding box center [437, 116] width 371 height 70
click at [449, 132] on p "Just pop your details in below and you'll get it straight away!" at bounding box center [485, 130] width 273 height 8
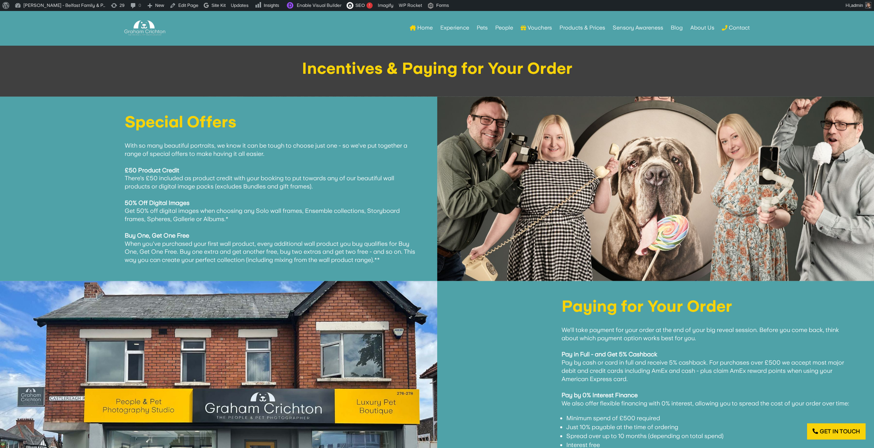
scroll to position [3976, 0]
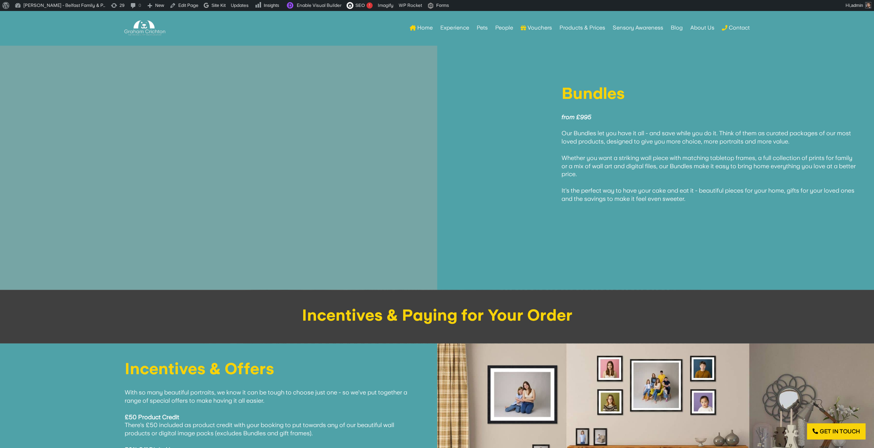
scroll to position [3899, 0]
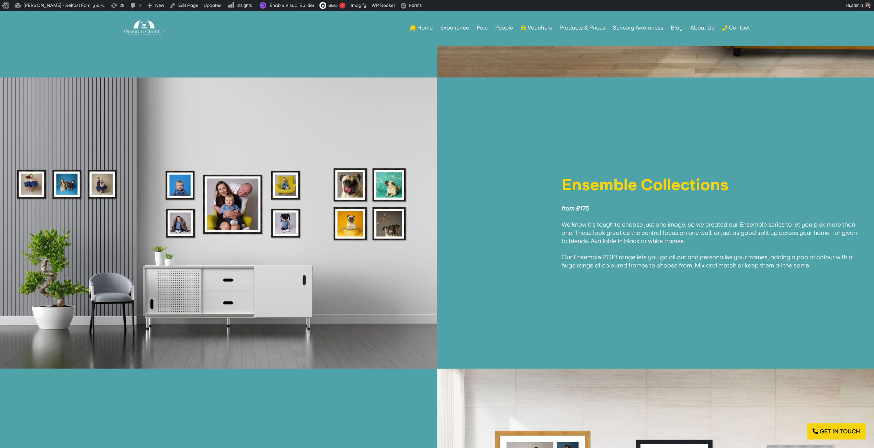
scroll to position [2278, 0]
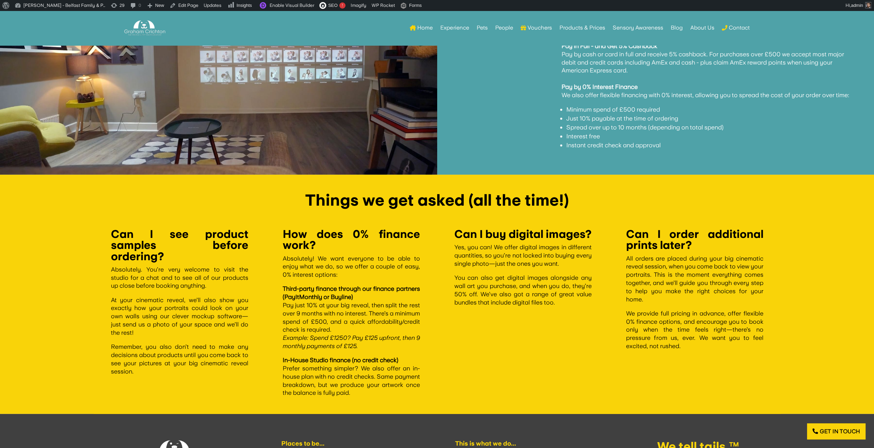
scroll to position [4127, 0]
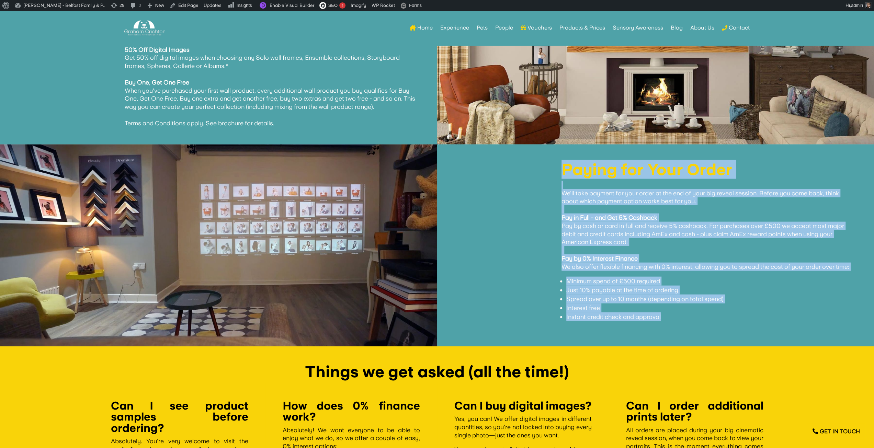
drag, startPoint x: 666, startPoint y: 318, endPoint x: 559, endPoint y: 170, distance: 182.8
click at [559, 170] on div "Paying for Your Order We'll take payment for your order at the end of your big …" at bounding box center [656, 246] width 403 height 168
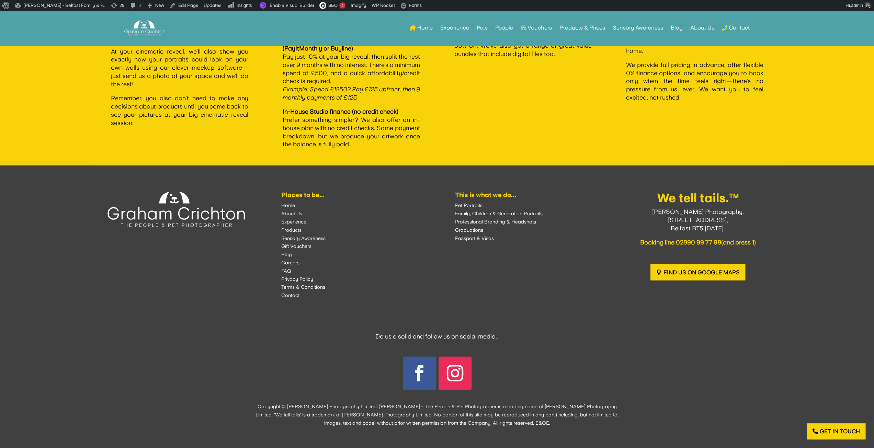
scroll to position [4244, 0]
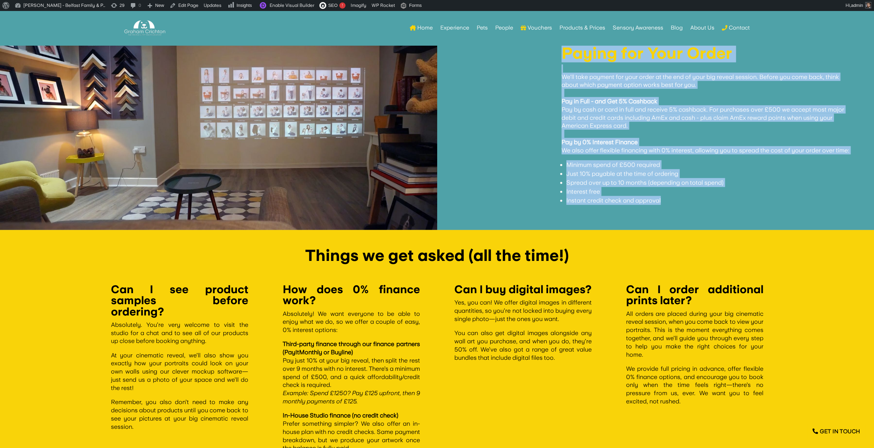
copy div "Paying for Your Order We'll take payment for your order at the end of your big …"
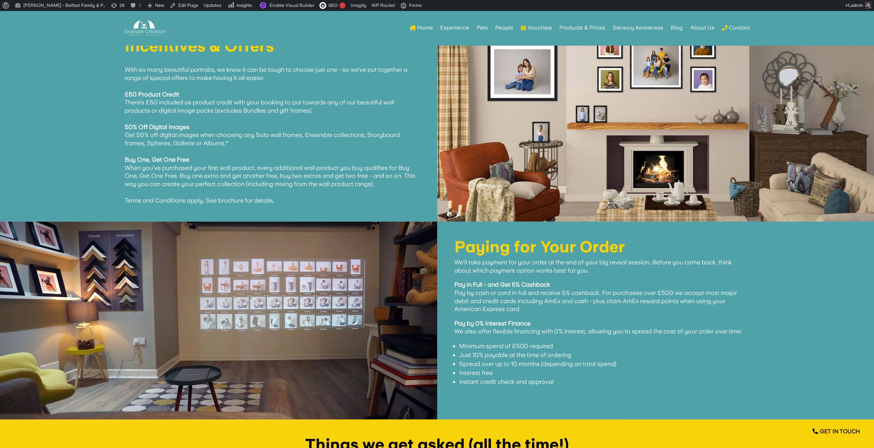
scroll to position [4065, 0]
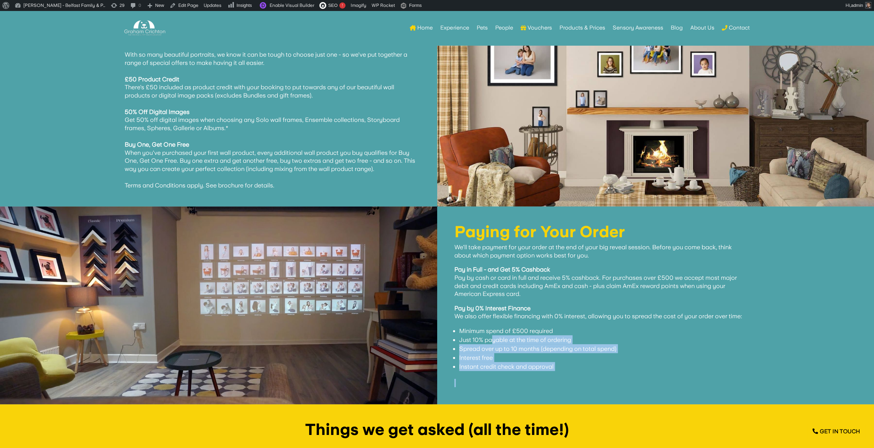
drag, startPoint x: 491, startPoint y: 342, endPoint x: 487, endPoint y: 392, distance: 50.6
click at [487, 392] on div "Paying for Your Order We'll take payment for your order at the end of your big …" at bounding box center [655, 306] width 437 height 198
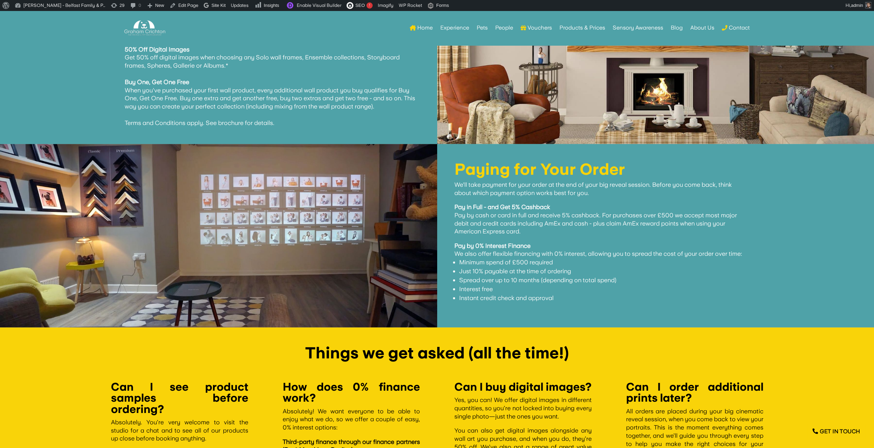
scroll to position [4128, 0]
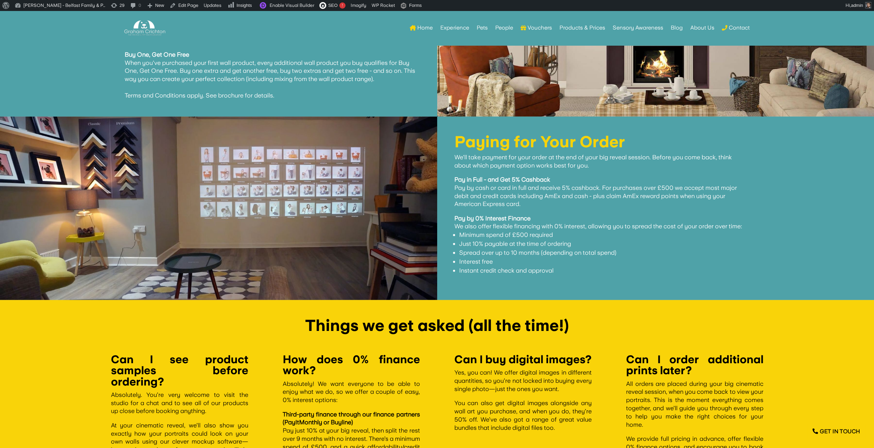
scroll to position [4052, 0]
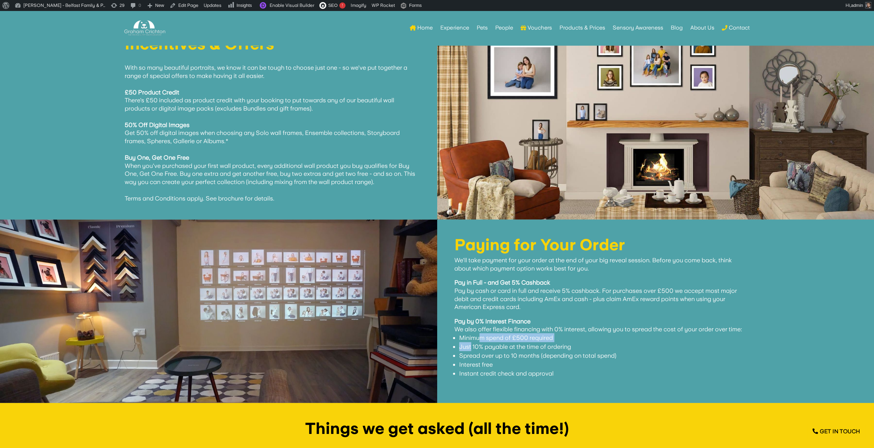
drag, startPoint x: 480, startPoint y: 338, endPoint x: 470, endPoint y: 343, distance: 10.6
click at [470, 343] on ul "Minimum spend of £500 required Just 10% payable at the time of ordering Spread …" at bounding box center [602, 360] width 295 height 53
click at [525, 293] on span "Pay in Full - and Get 5% Cashback Pay by cash or card in full and receive 5% ca…" at bounding box center [596, 295] width 283 height 32
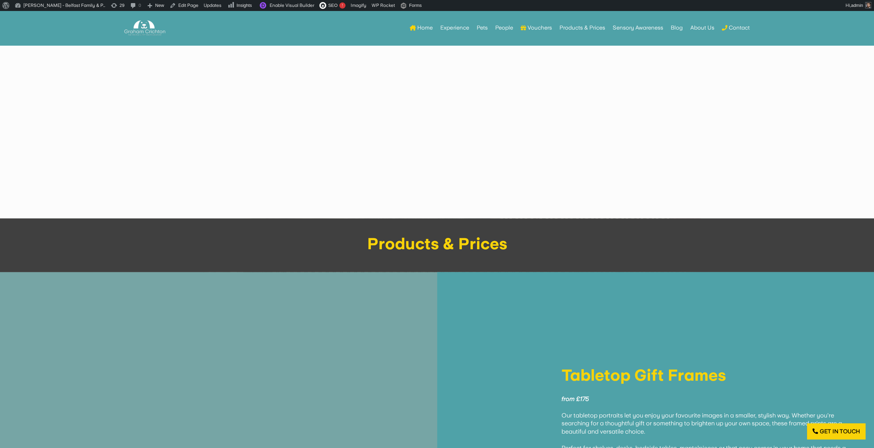
scroll to position [1306, 0]
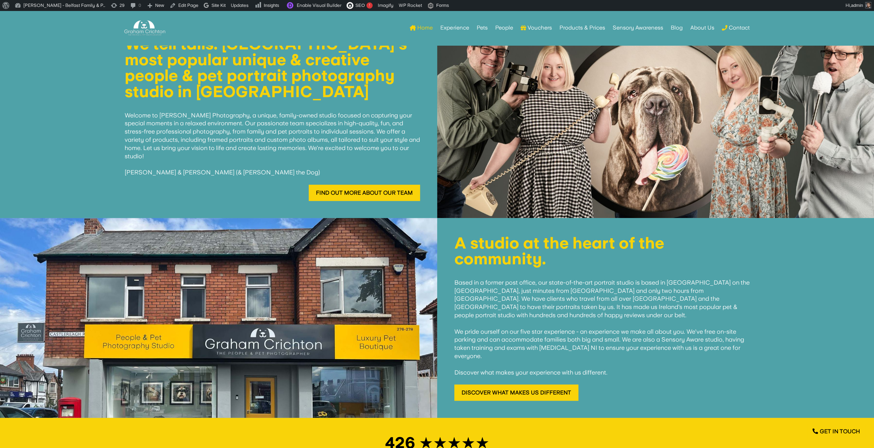
scroll to position [348, 0]
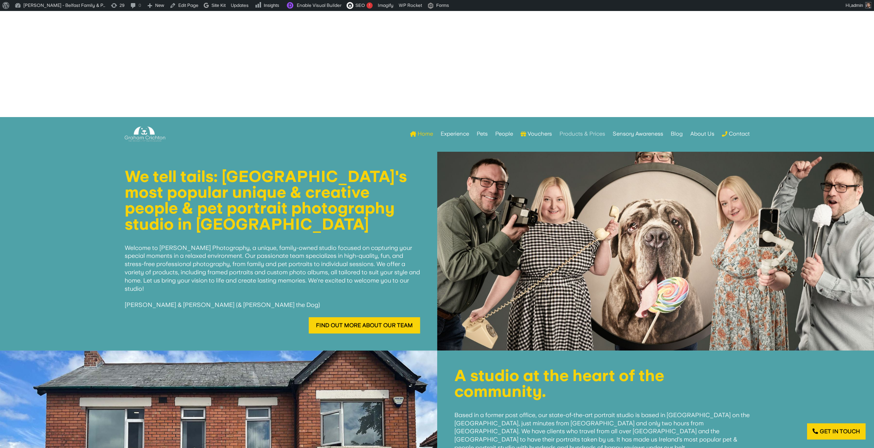
click at [580, 135] on link "Products & Prices" at bounding box center [583, 134] width 46 height 27
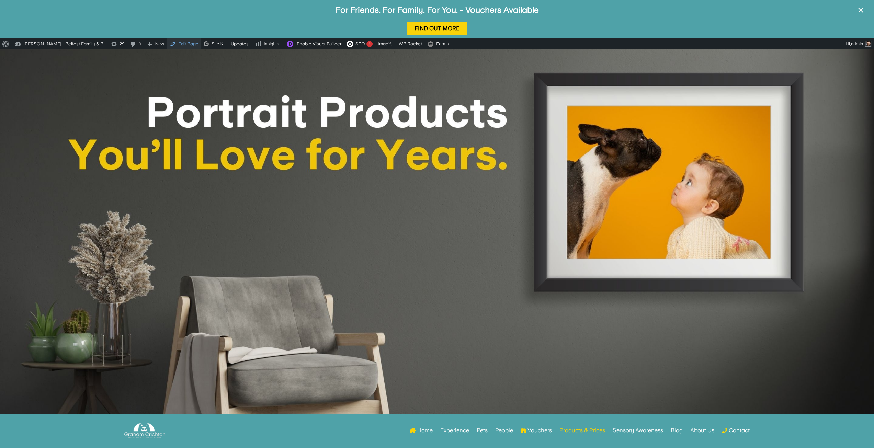
click at [182, 43] on link "Edit Page" at bounding box center [184, 43] width 34 height 11
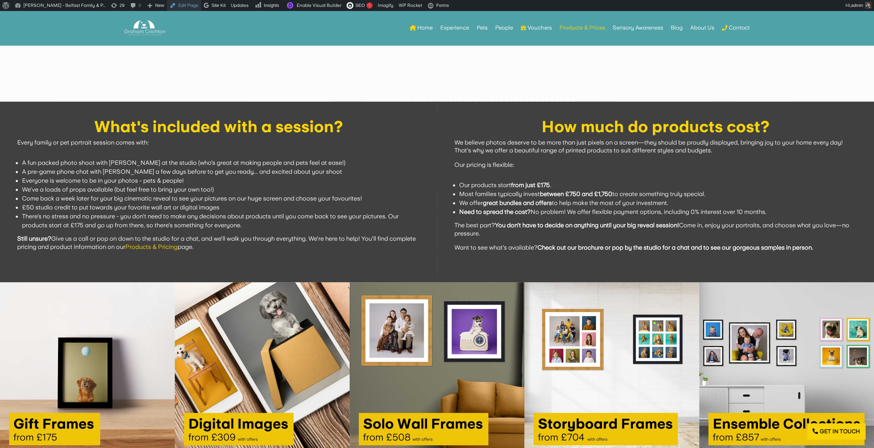
scroll to position [756, 0]
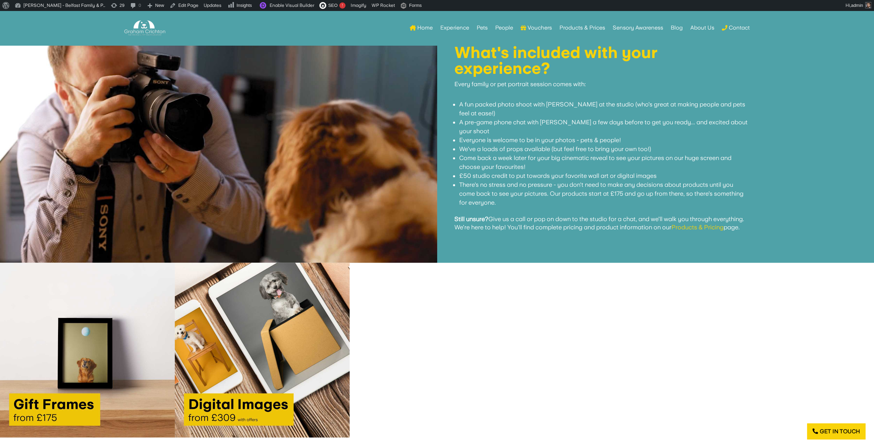
scroll to position [973, 0]
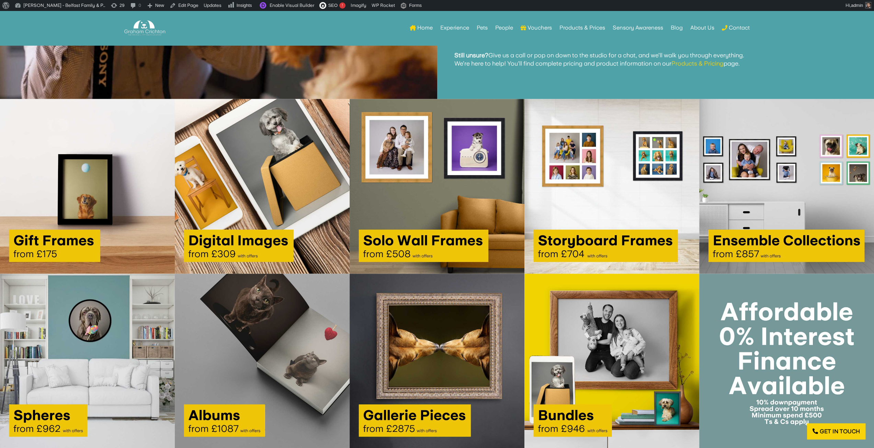
click at [138, 222] on img at bounding box center [87, 186] width 175 height 175
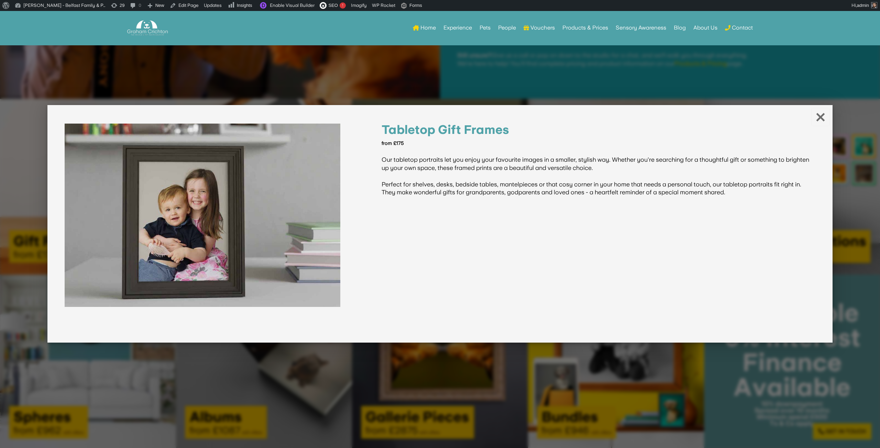
click at [37, 239] on div at bounding box center [440, 224] width 880 height 448
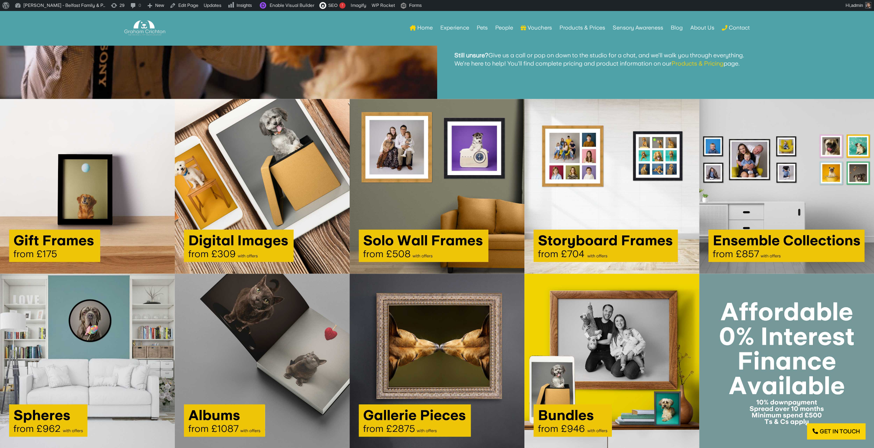
click at [238, 219] on img at bounding box center [262, 186] width 175 height 175
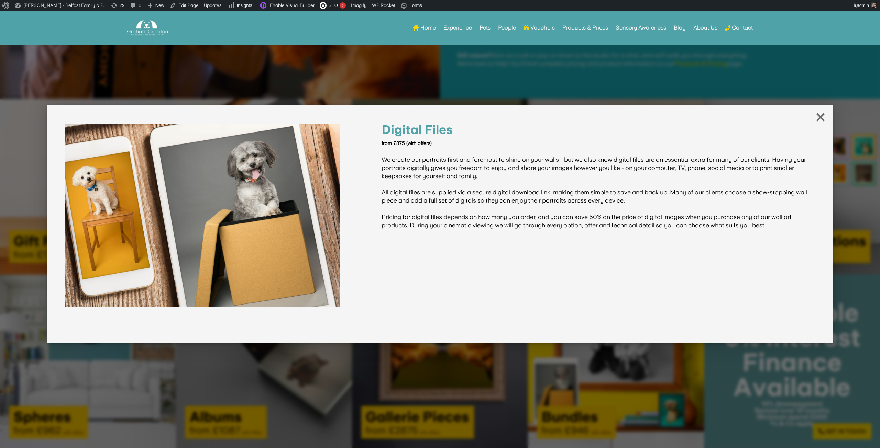
click at [3, 164] on div at bounding box center [440, 224] width 880 height 448
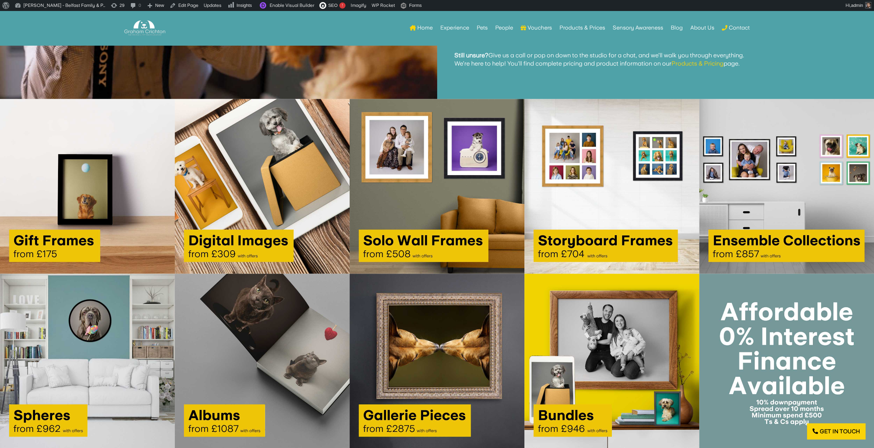
click at [396, 189] on img at bounding box center [437, 186] width 175 height 175
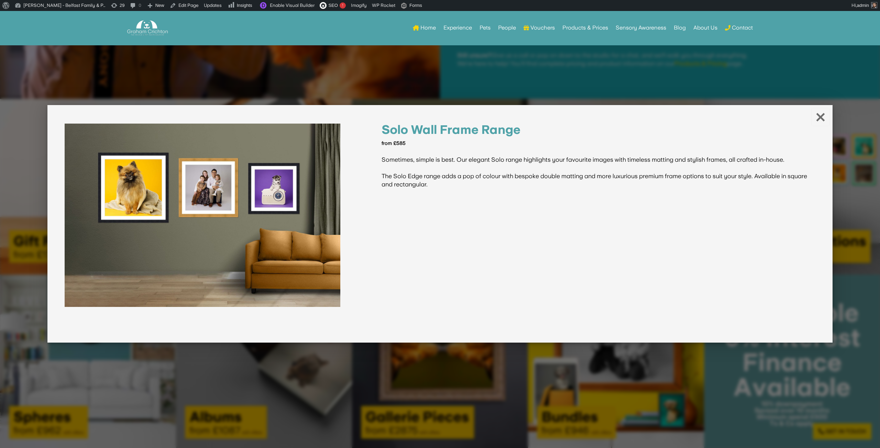
click at [344, 83] on div at bounding box center [440, 224] width 880 height 448
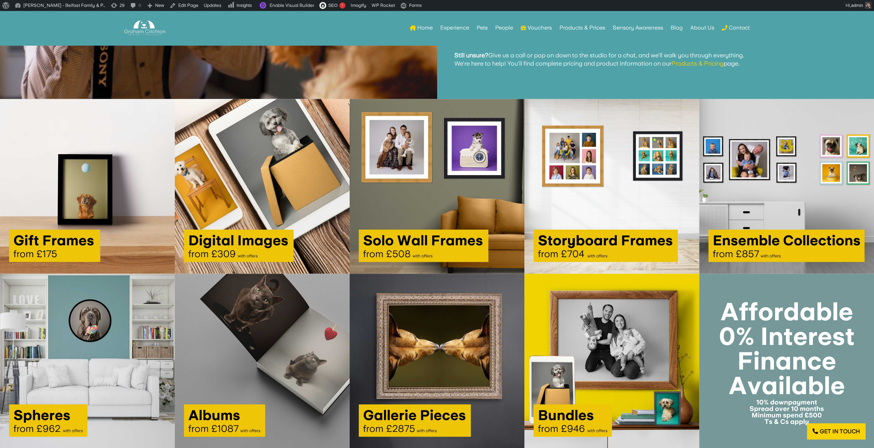
click at [596, 199] on img at bounding box center [612, 186] width 175 height 175
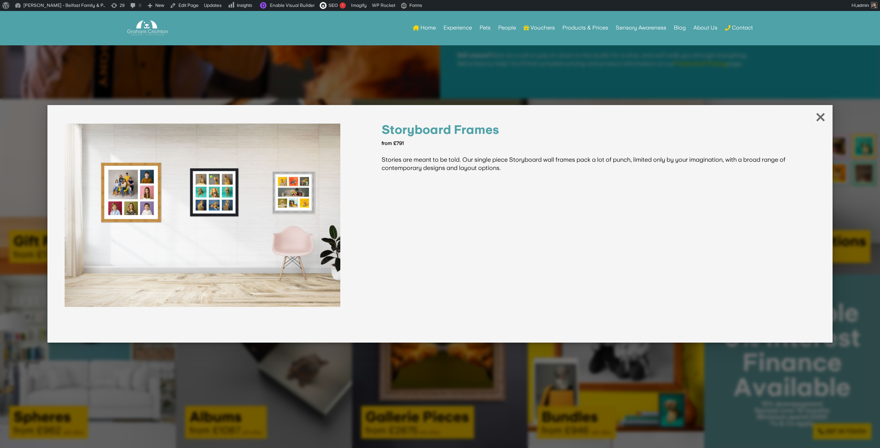
click at [460, 89] on div at bounding box center [440, 224] width 880 height 448
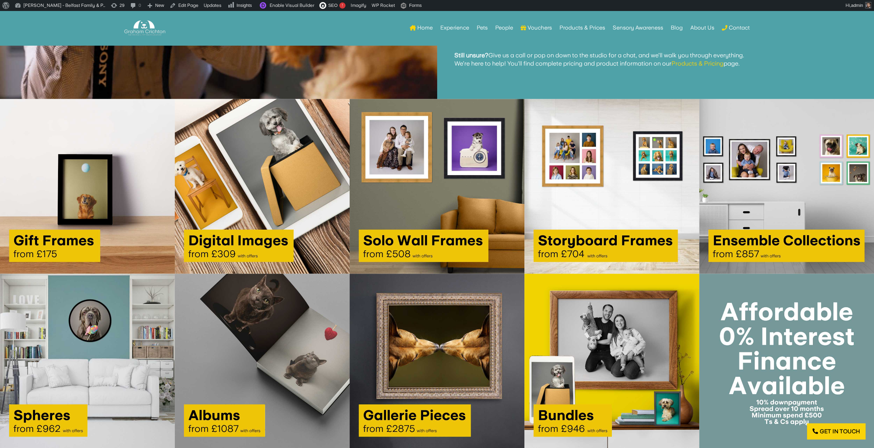
click at [763, 167] on img at bounding box center [787, 186] width 175 height 175
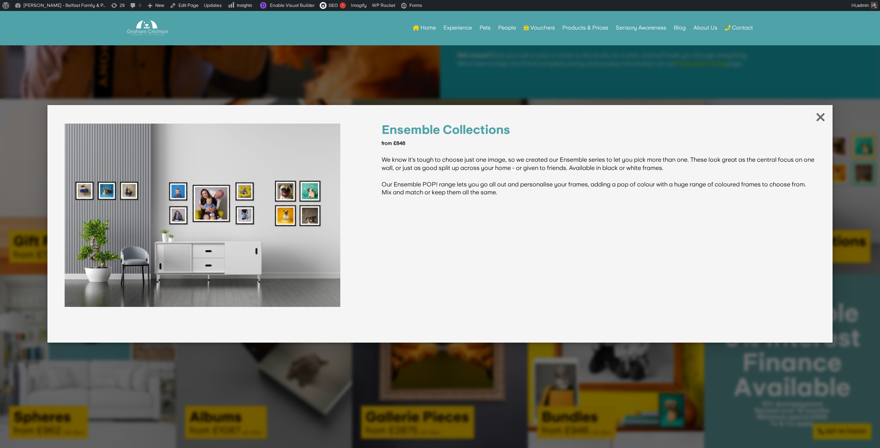
click at [573, 84] on div at bounding box center [440, 224] width 880 height 448
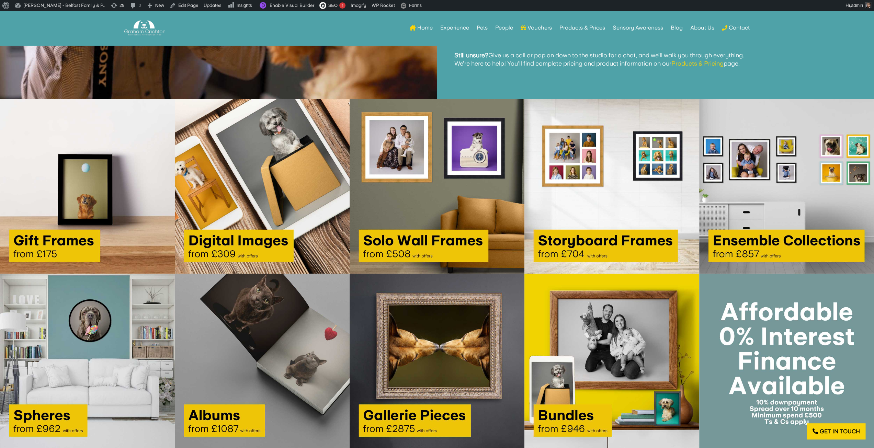
click at [105, 323] on img at bounding box center [87, 361] width 175 height 175
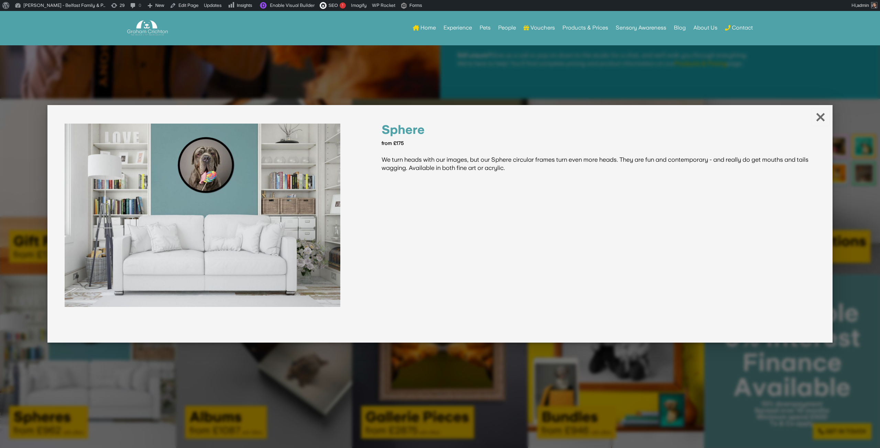
click at [212, 69] on div at bounding box center [440, 224] width 880 height 448
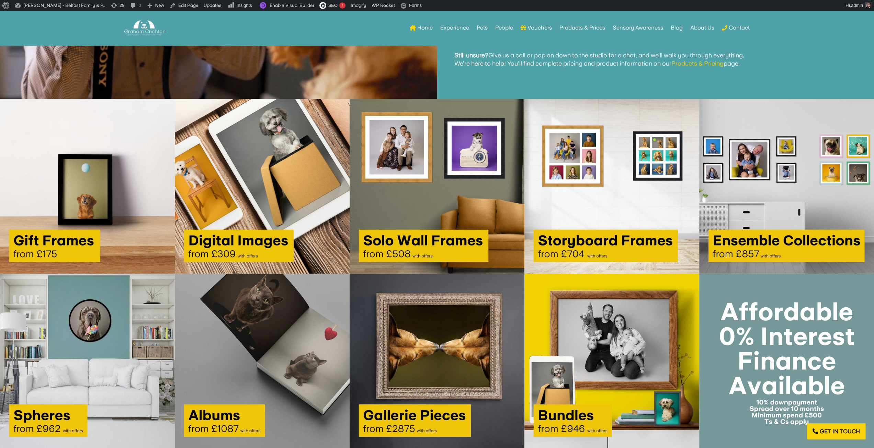
click at [244, 303] on img at bounding box center [262, 361] width 175 height 175
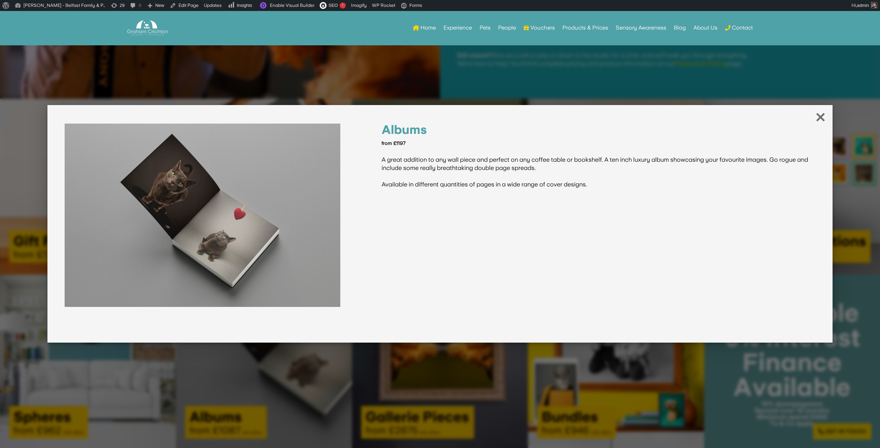
drag, startPoint x: 273, startPoint y: 79, endPoint x: 381, endPoint y: 264, distance: 214.3
click at [273, 79] on div at bounding box center [440, 224] width 880 height 448
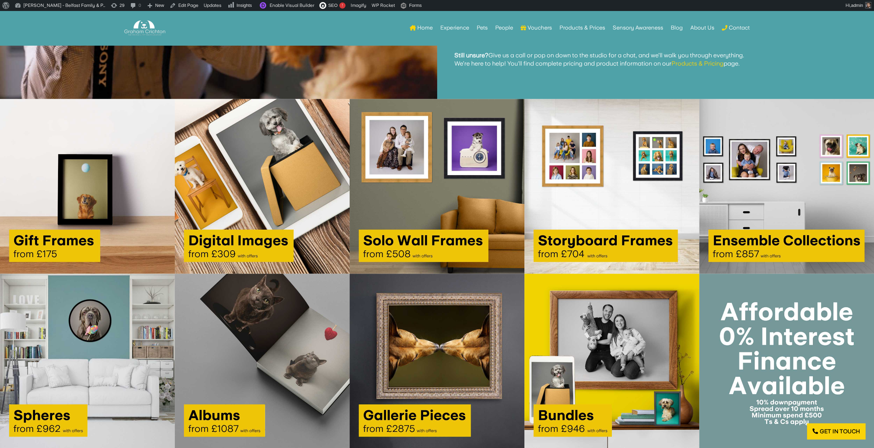
click at [407, 353] on img at bounding box center [437, 361] width 175 height 175
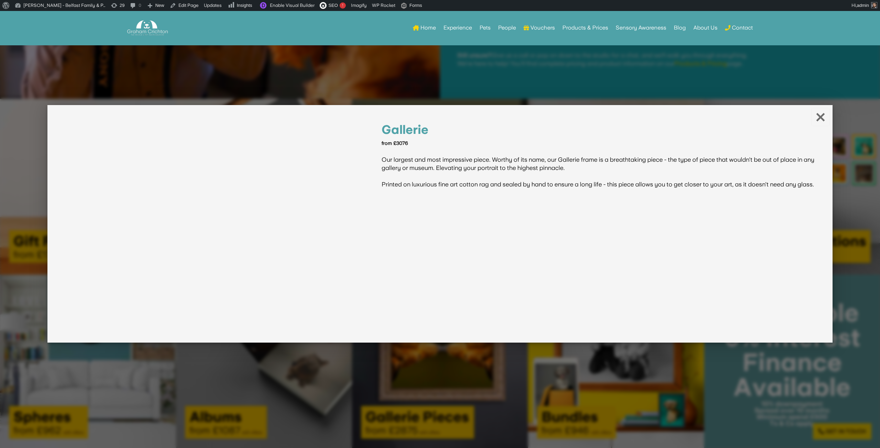
click at [382, 84] on div at bounding box center [440, 224] width 880 height 448
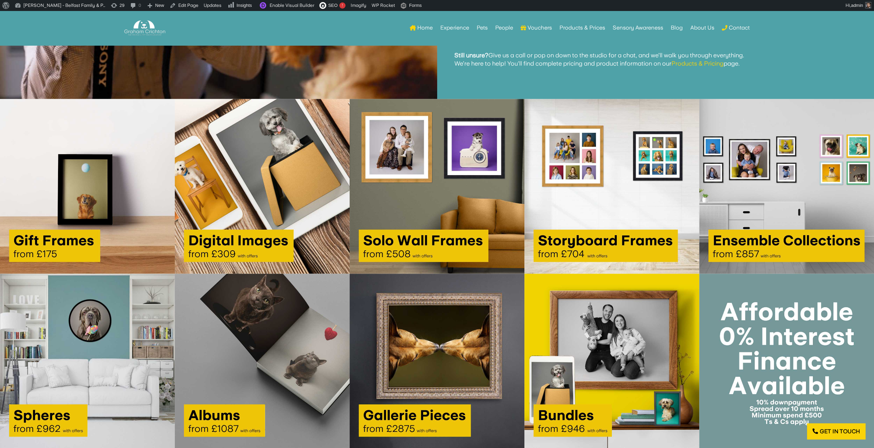
click at [588, 361] on img at bounding box center [612, 361] width 175 height 175
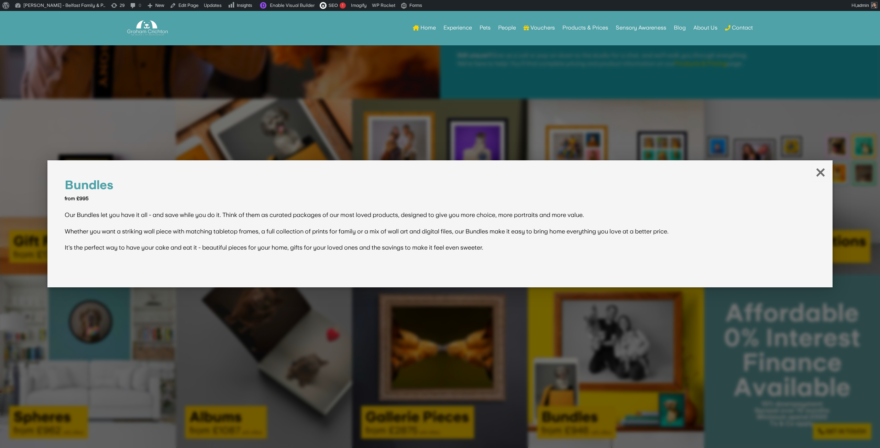
click at [448, 107] on div at bounding box center [440, 224] width 880 height 448
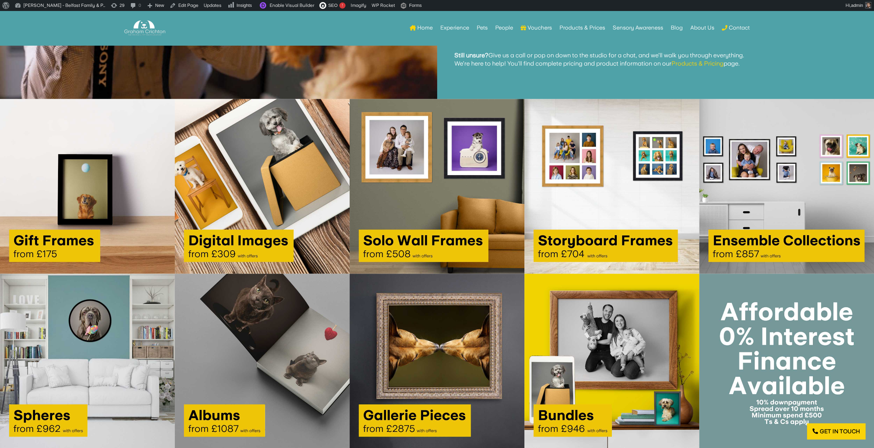
click at [765, 321] on img at bounding box center [787, 361] width 175 height 175
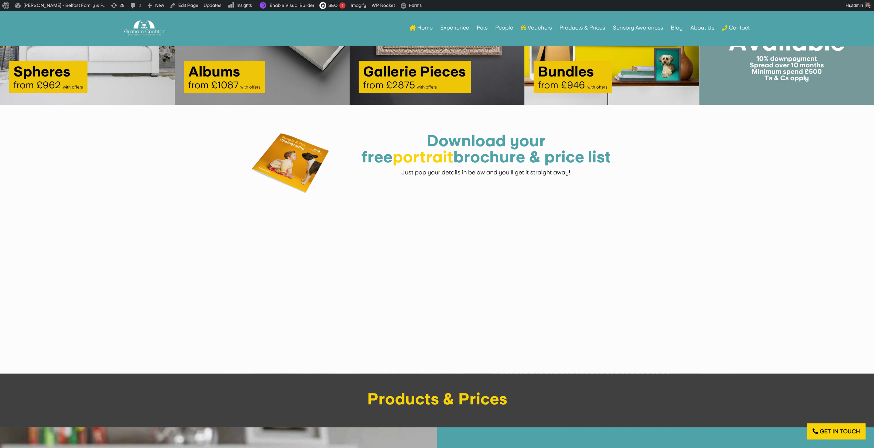
scroll to position [1411, 0]
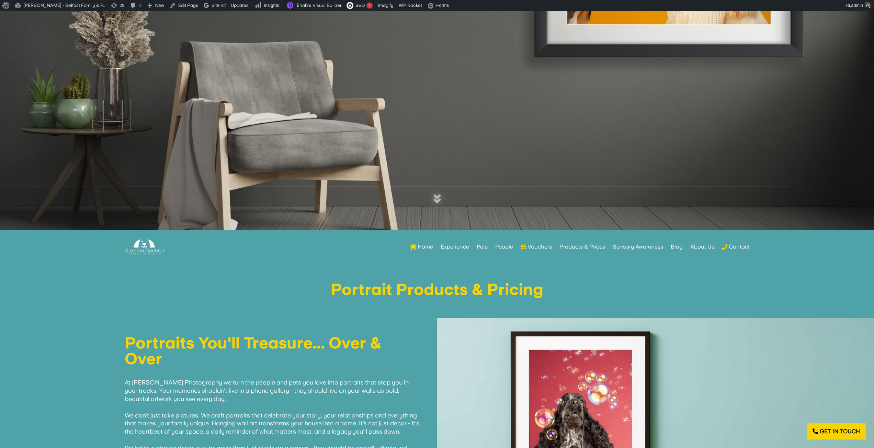
scroll to position [126, 0]
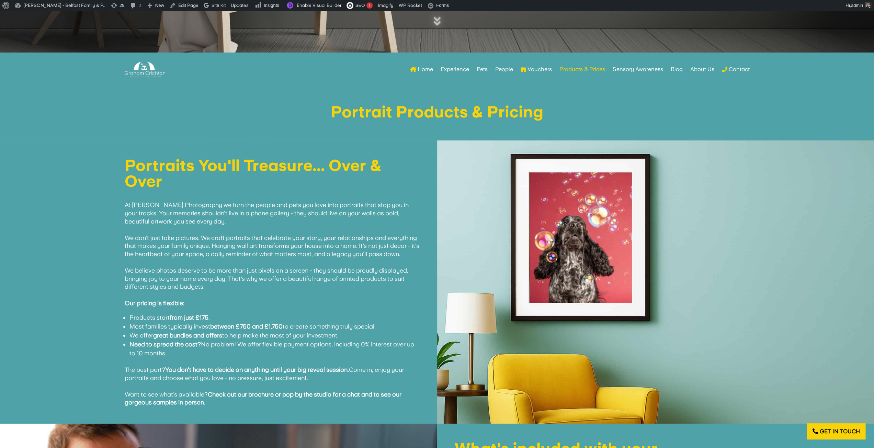
scroll to position [378, 0]
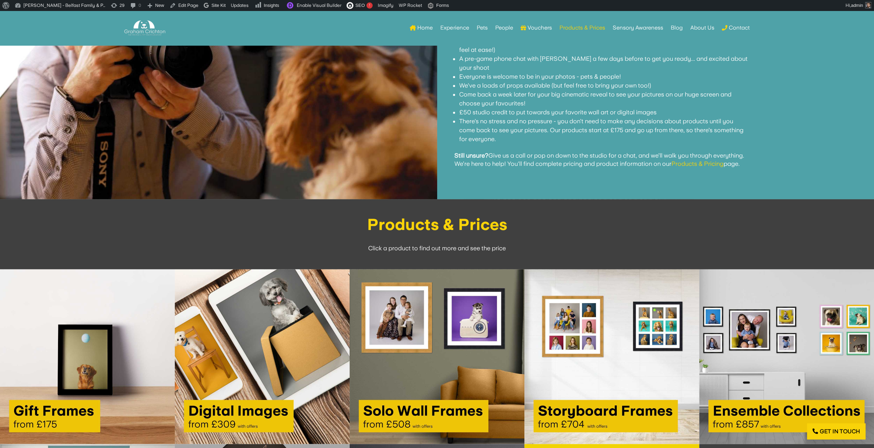
scroll to position [1134, 0]
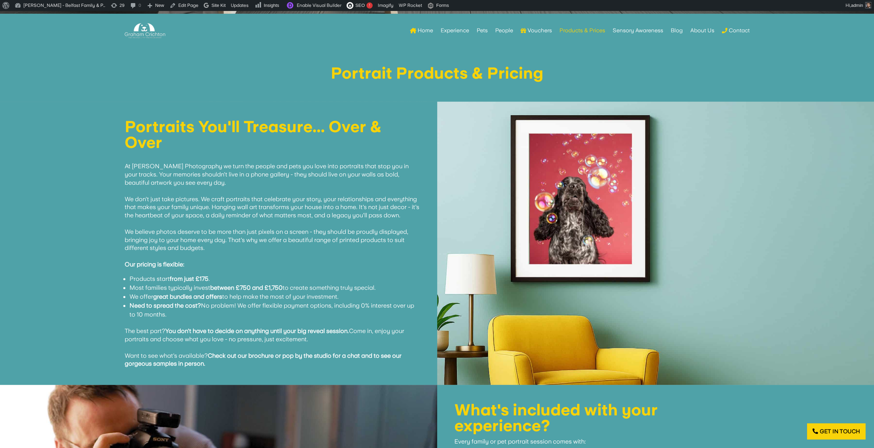
scroll to position [451, 0]
click at [404, 105] on div "Portraits You'll Treasure... Over & Over At Graham Crichton Photography we turn…" at bounding box center [218, 243] width 437 height 283
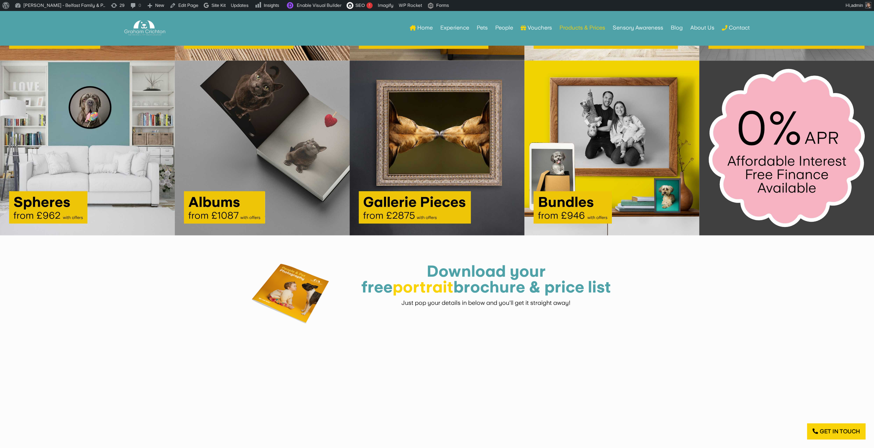
scroll to position [1241, 0]
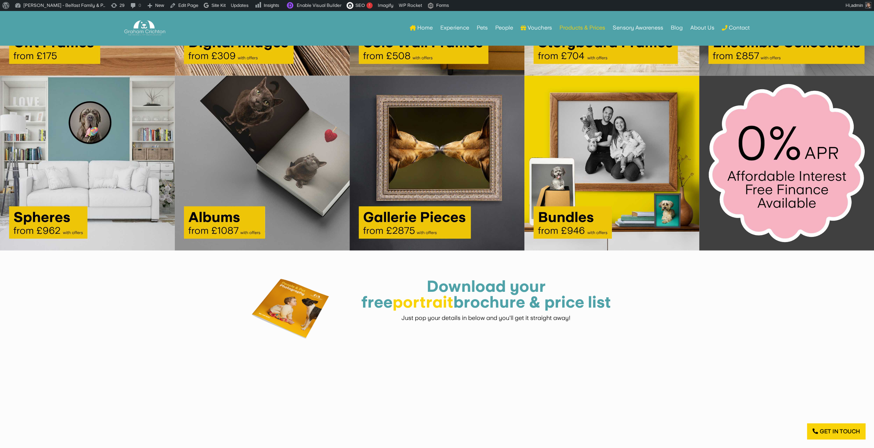
click at [554, 153] on img at bounding box center [612, 163] width 175 height 175
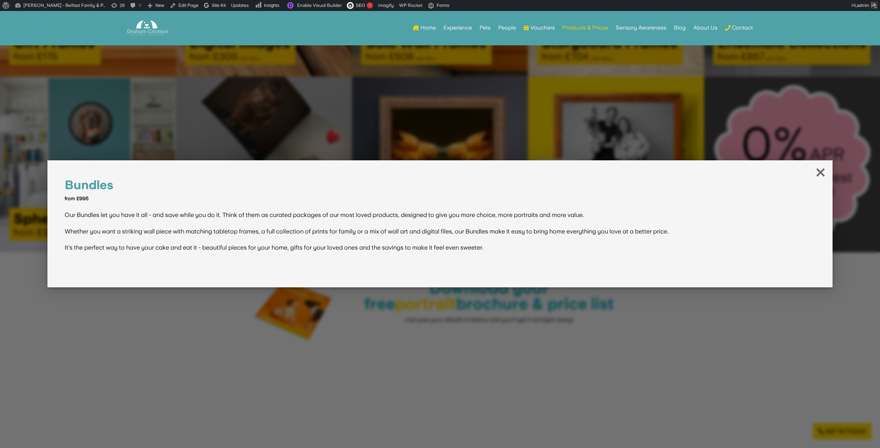
click at [415, 119] on div at bounding box center [440, 224] width 880 height 448
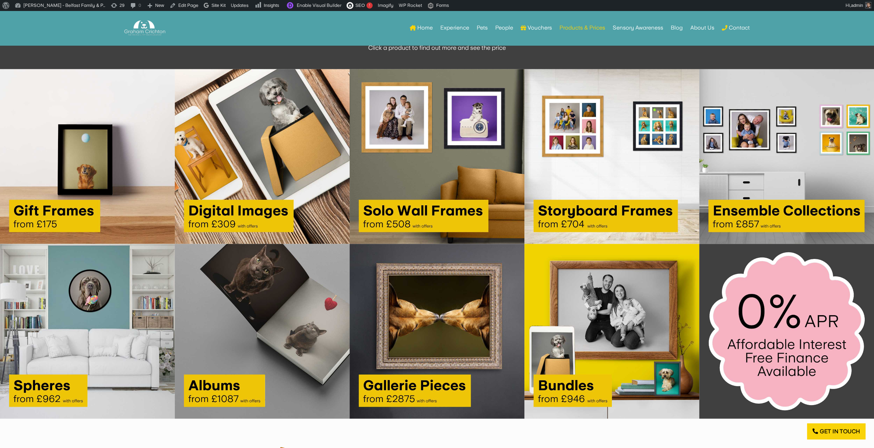
scroll to position [1099, 0]
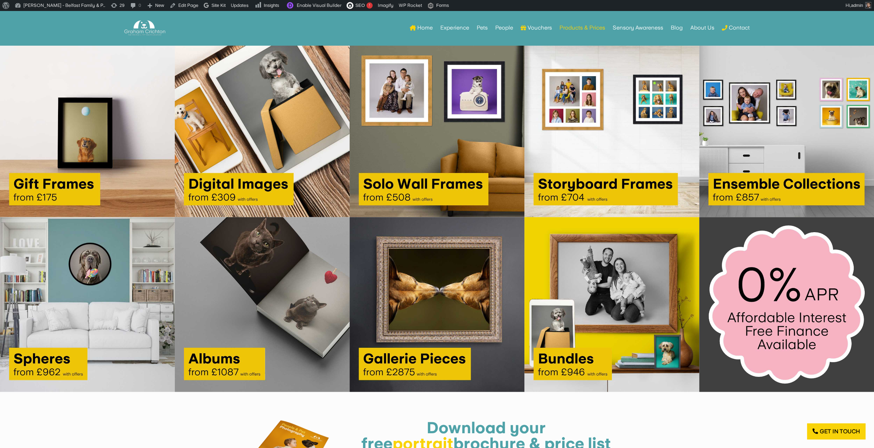
click at [629, 302] on img at bounding box center [612, 304] width 175 height 175
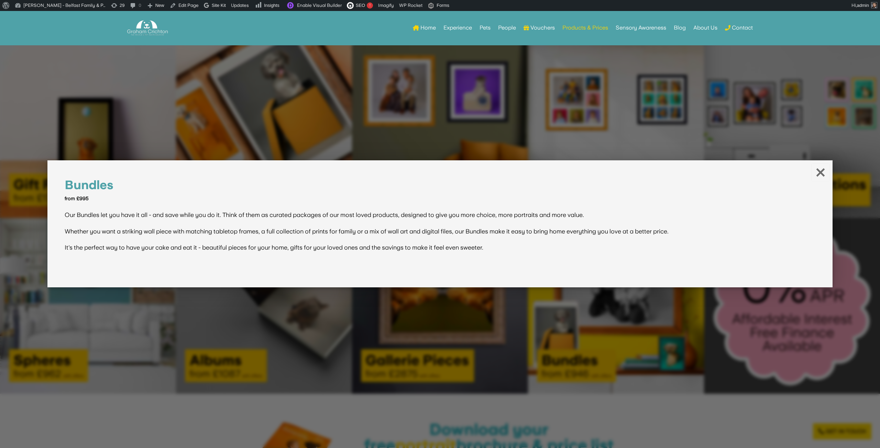
click at [665, 122] on div at bounding box center [440, 224] width 880 height 448
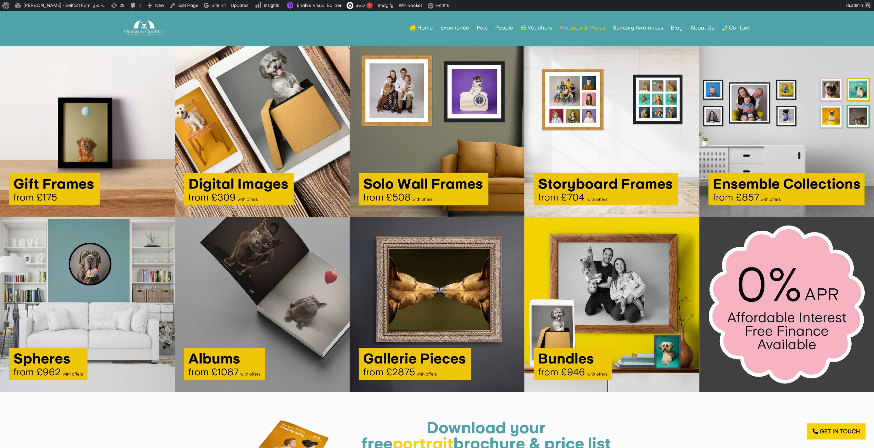
click at [739, 121] on img at bounding box center [787, 129] width 175 height 175
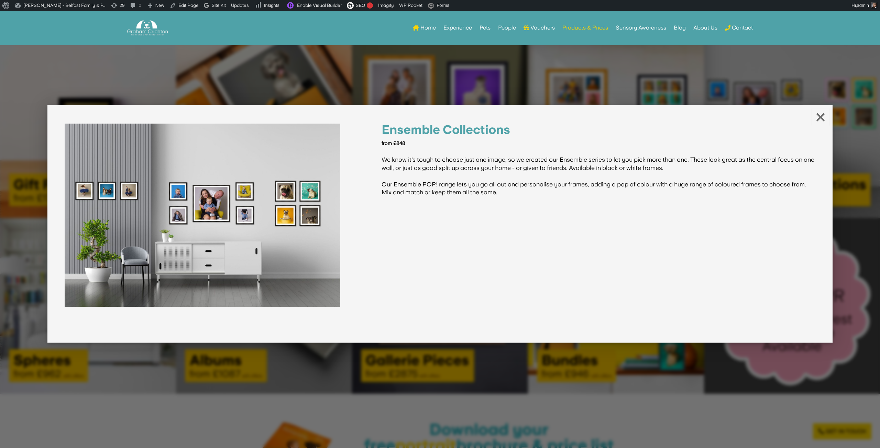
click at [701, 93] on div at bounding box center [440, 224] width 880 height 448
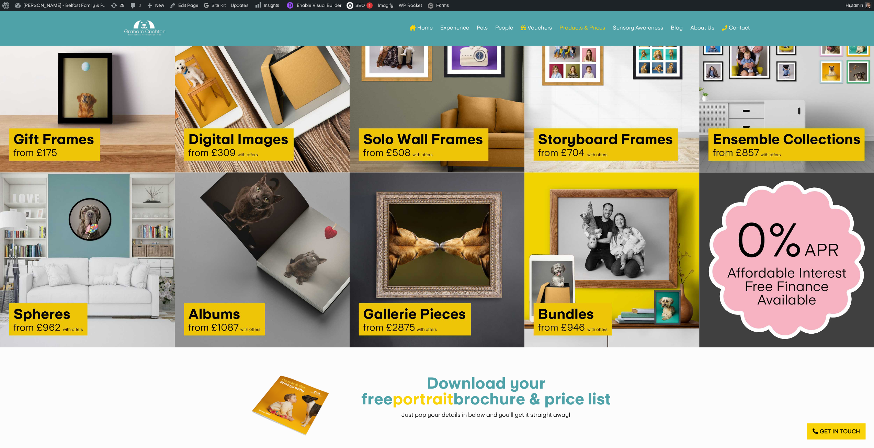
scroll to position [1134, 0]
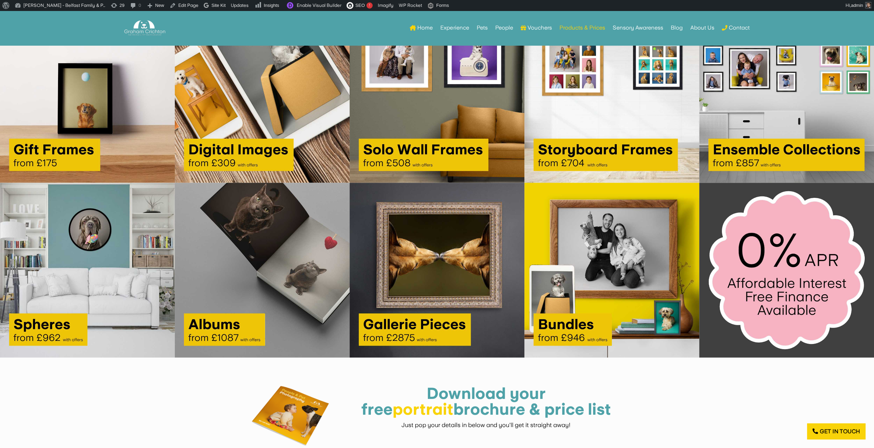
click at [767, 267] on img at bounding box center [787, 270] width 175 height 175
click at [772, 258] on img at bounding box center [787, 270] width 175 height 175
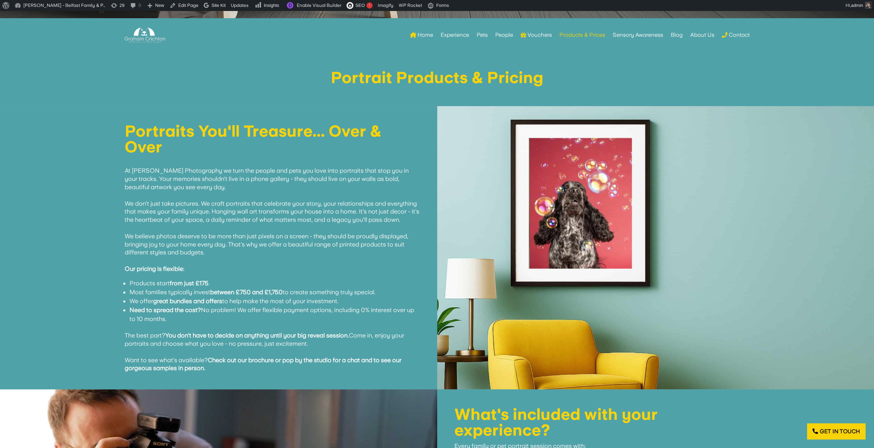
scroll to position [481, 0]
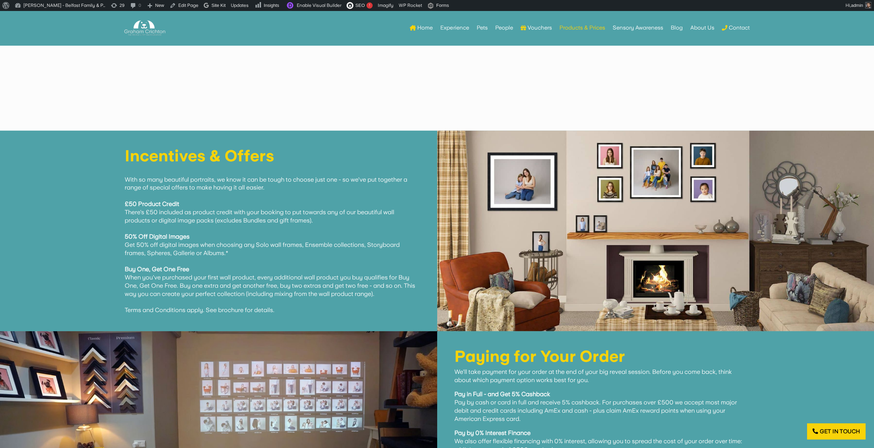
scroll to position [1653, 0]
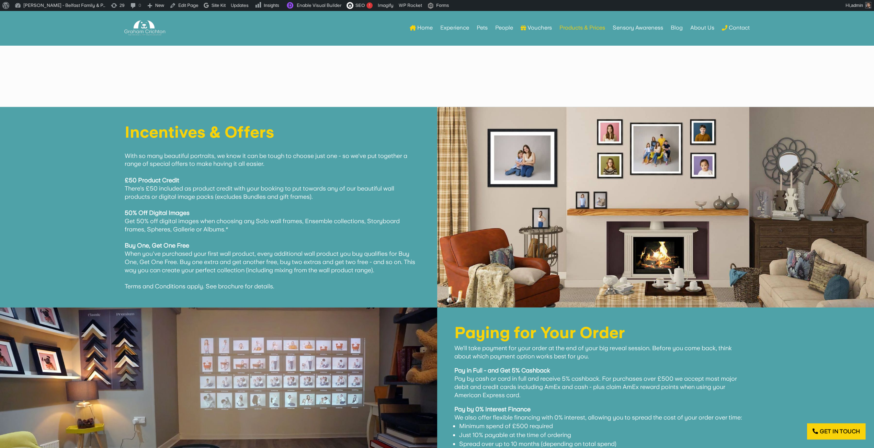
click at [271, 132] on h1 "Incentives & Offers" at bounding box center [272, 133] width 295 height 19
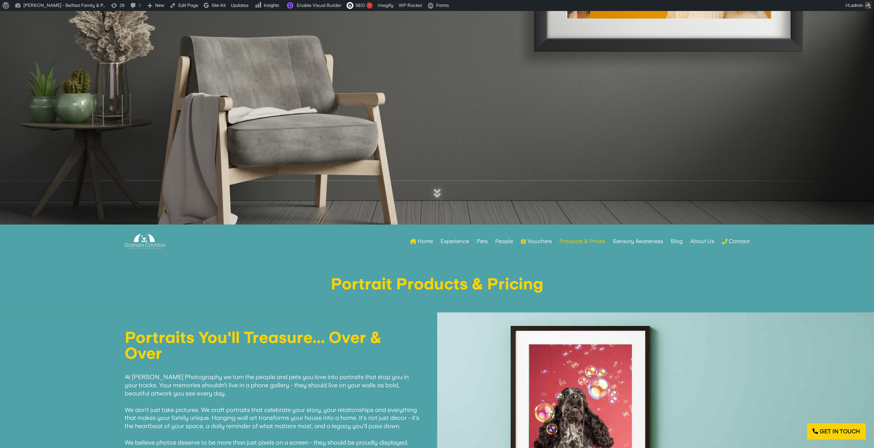
scroll to position [241, 0]
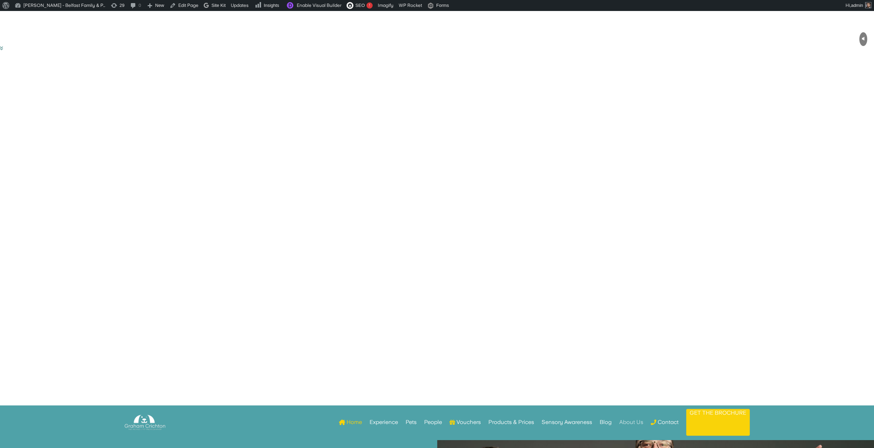
scroll to position [69, 0]
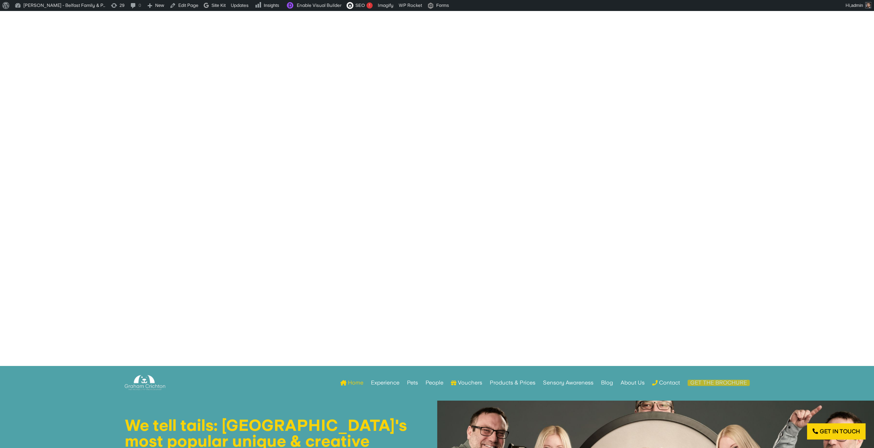
scroll to position [107, 0]
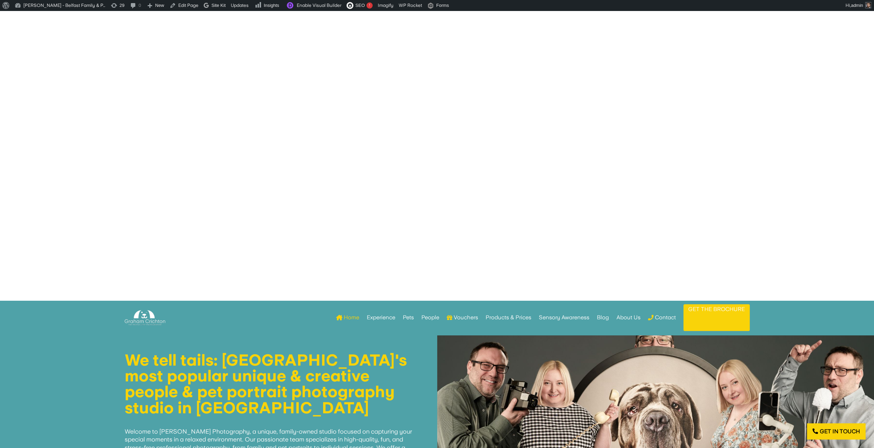
scroll to position [145, 0]
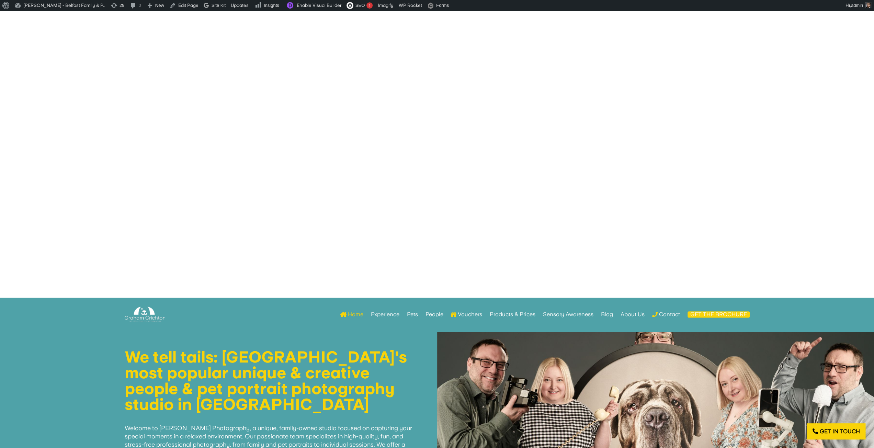
scroll to position [183, 0]
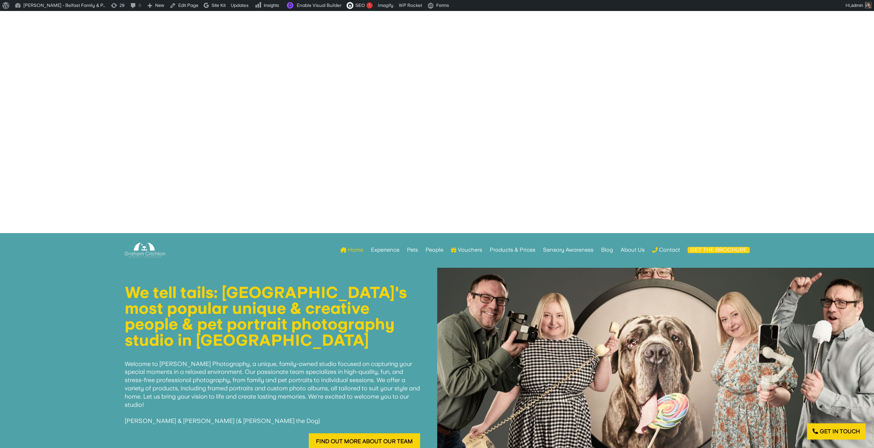
scroll to position [222, 0]
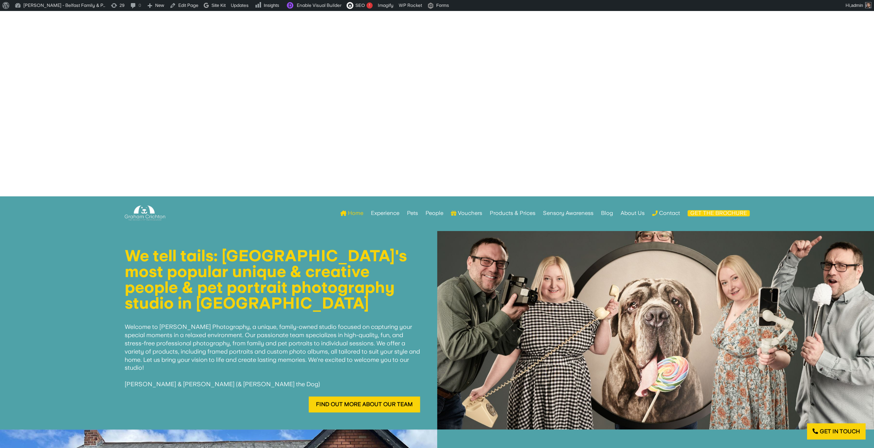
scroll to position [261, 0]
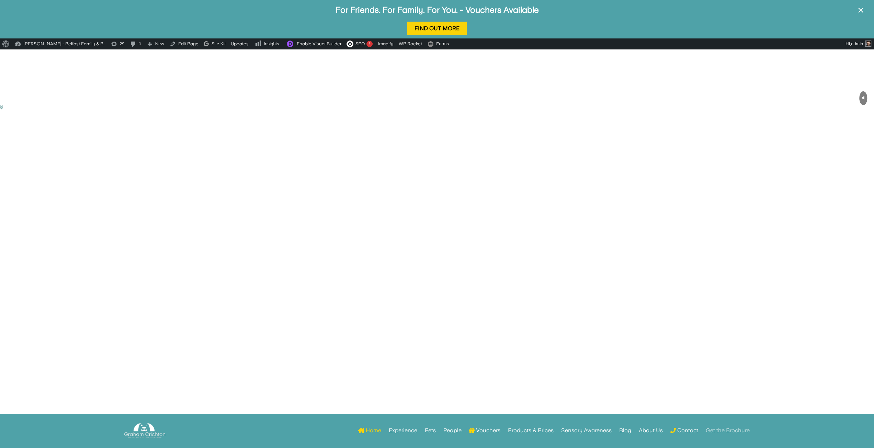
click at [726, 231] on link "Get the Brochure" at bounding box center [728, 430] width 44 height 27
